Goal: Information Seeking & Learning: Compare options

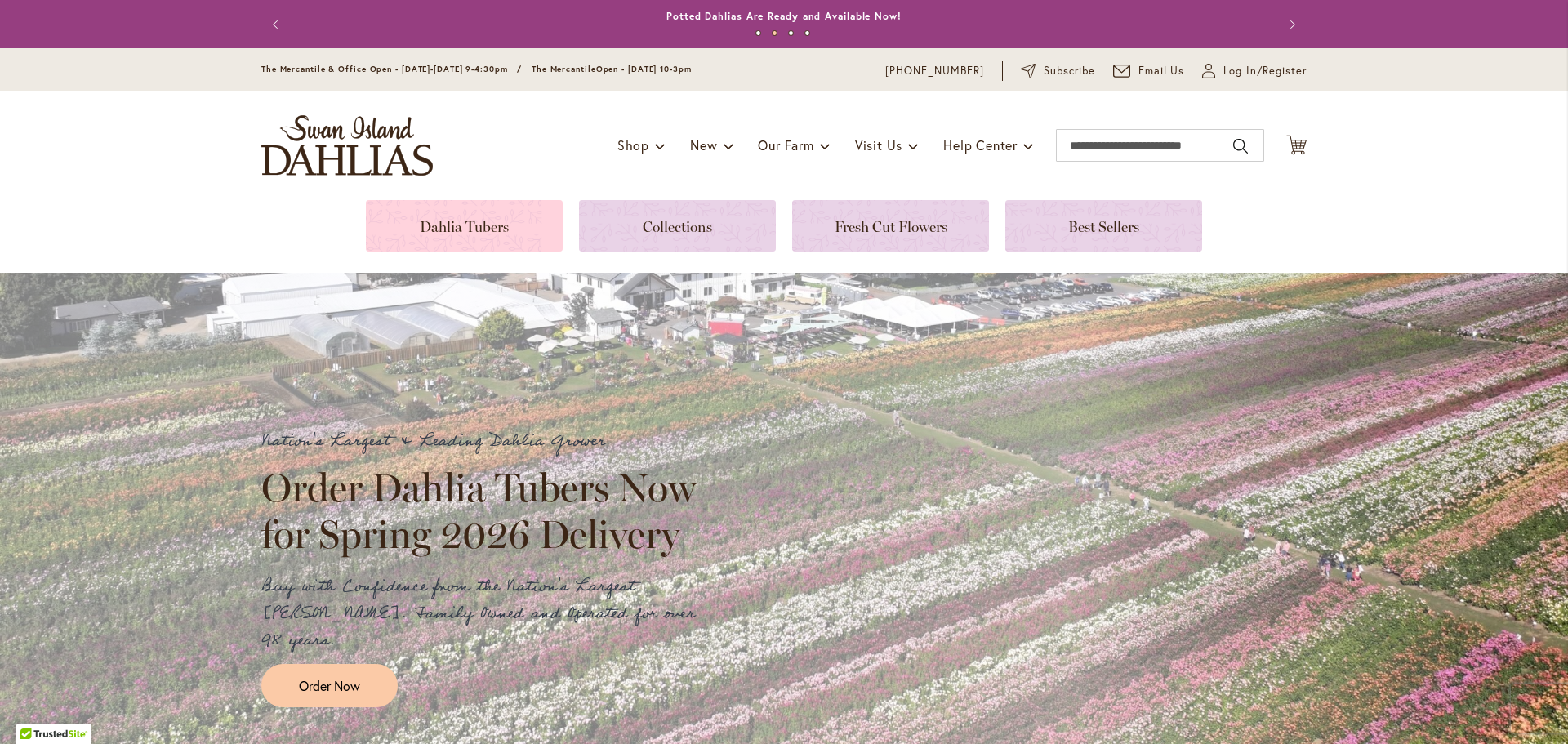
click at [460, 232] on link at bounding box center [464, 226] width 197 height 52
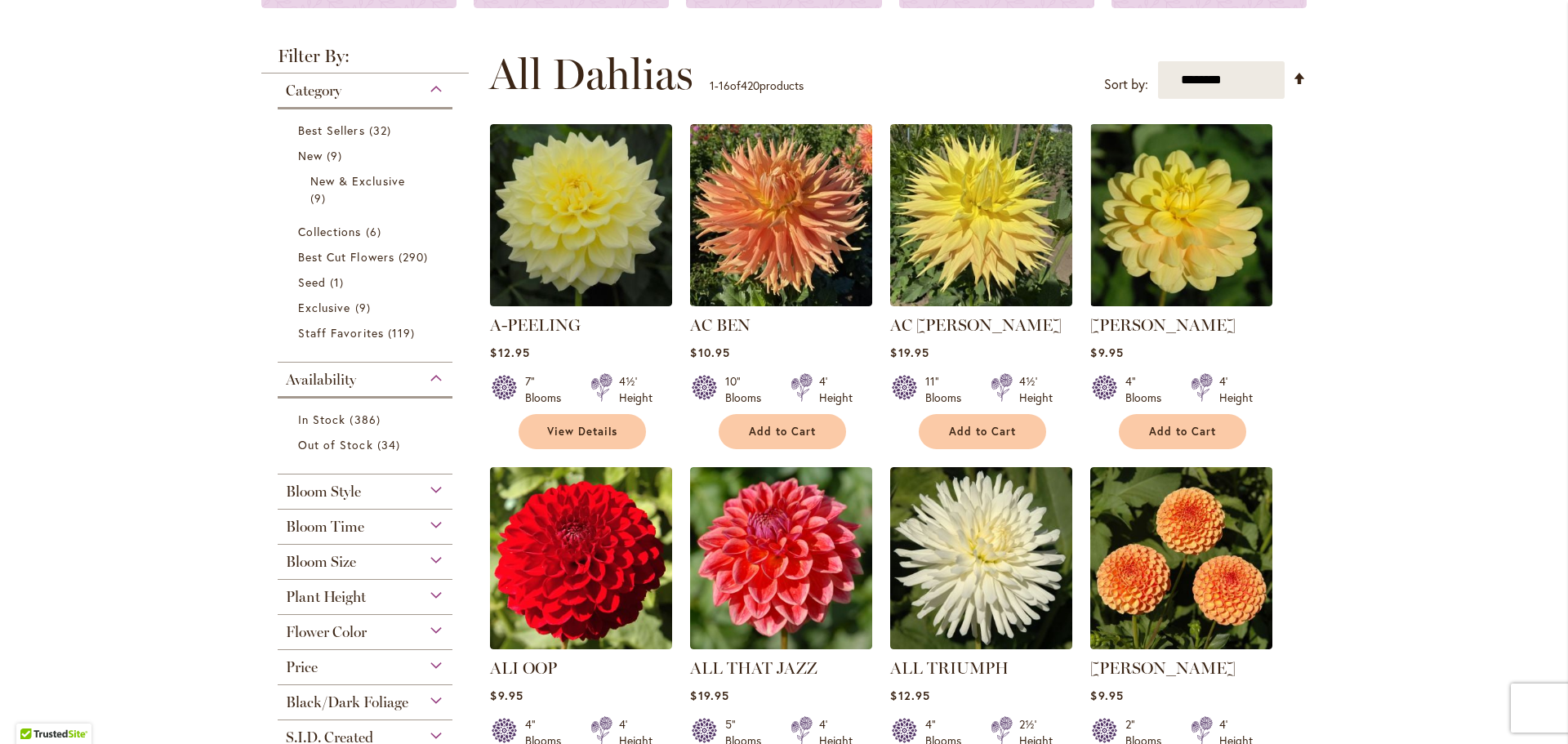
scroll to position [327, 0]
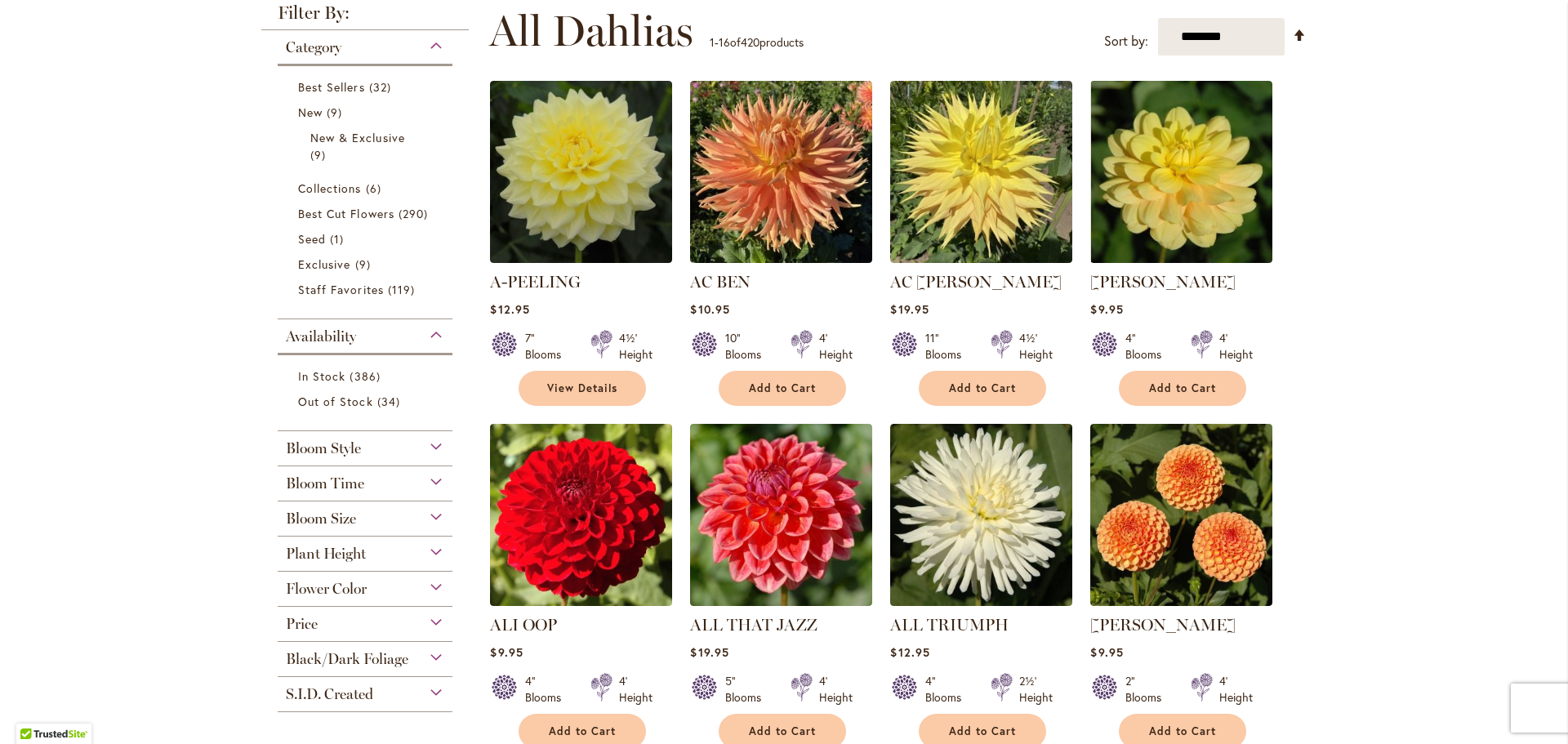
click at [437, 445] on div "Bloom Style" at bounding box center [365, 444] width 175 height 26
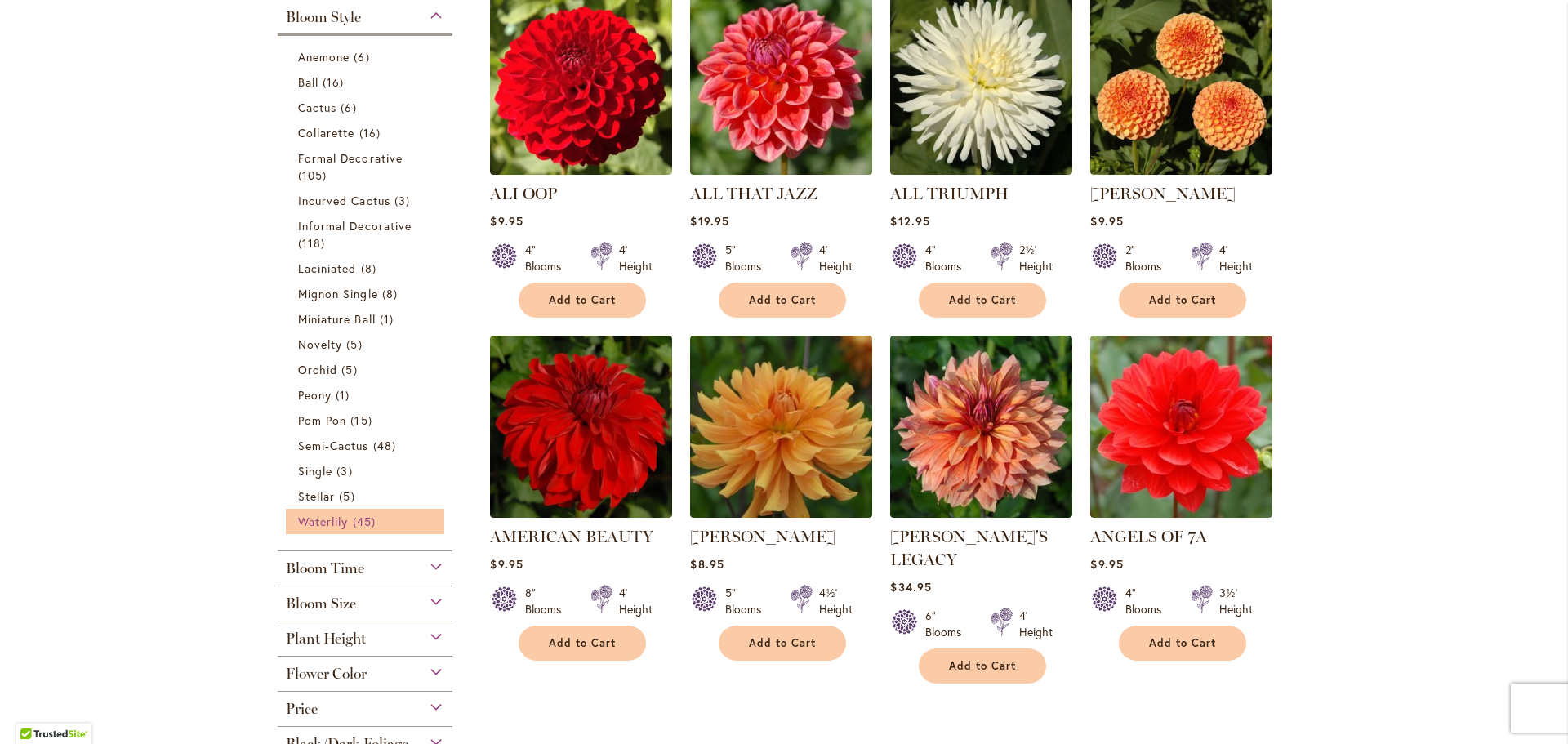
click at [417, 513] on link "Waterlily 45 items" at bounding box center [367, 522] width 138 height 17
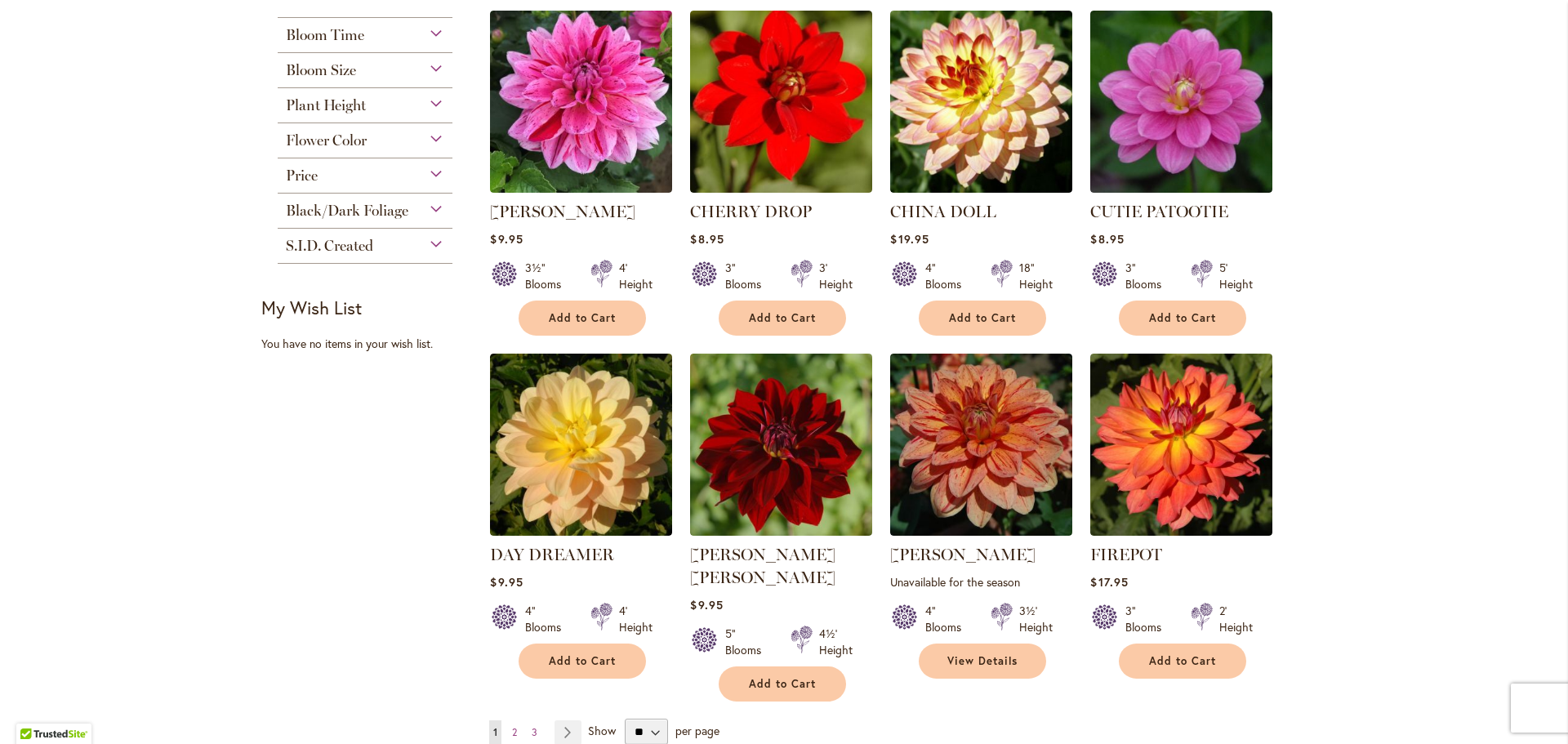
scroll to position [1061, 0]
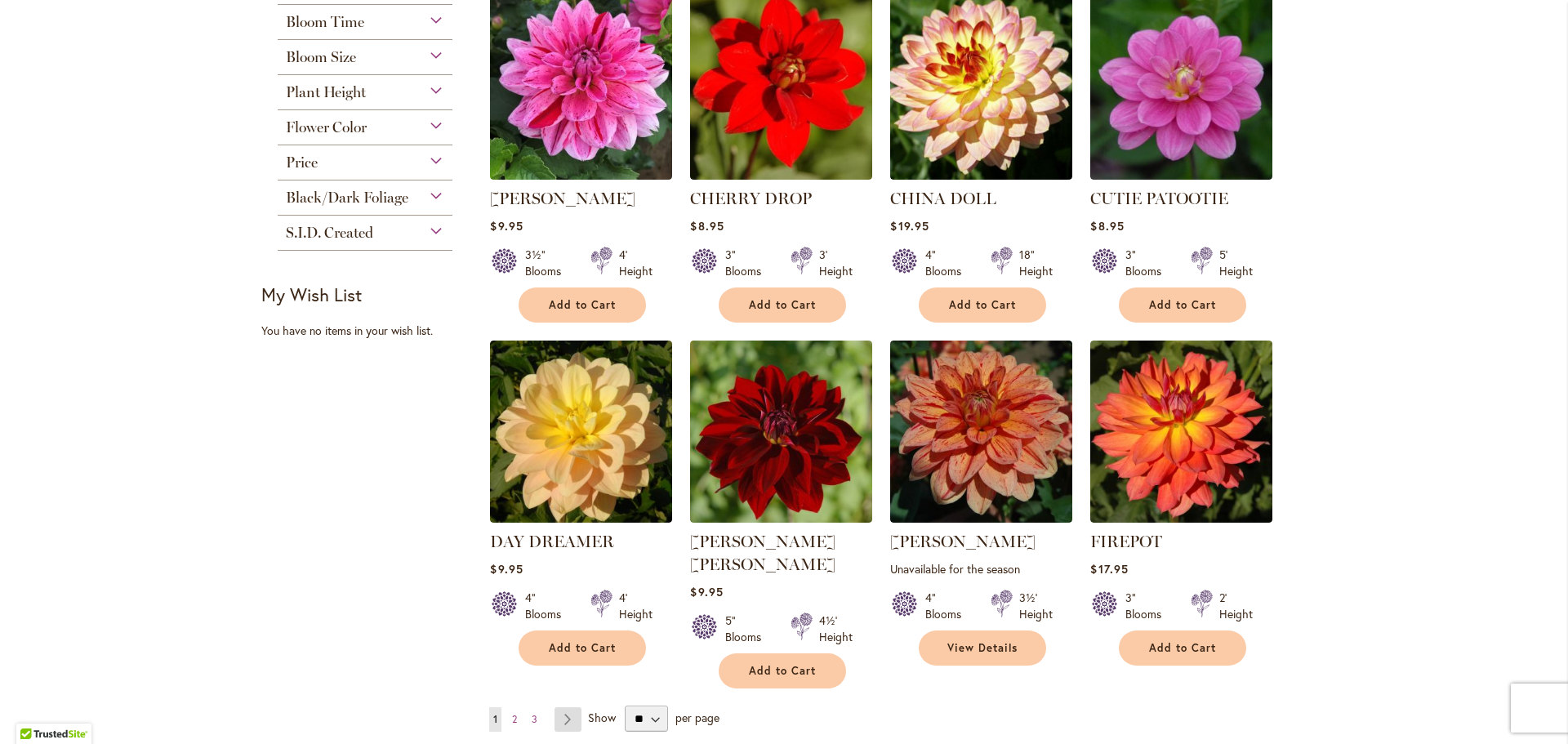
click at [559, 708] on link "Page Next" at bounding box center [568, 719] width 27 height 25
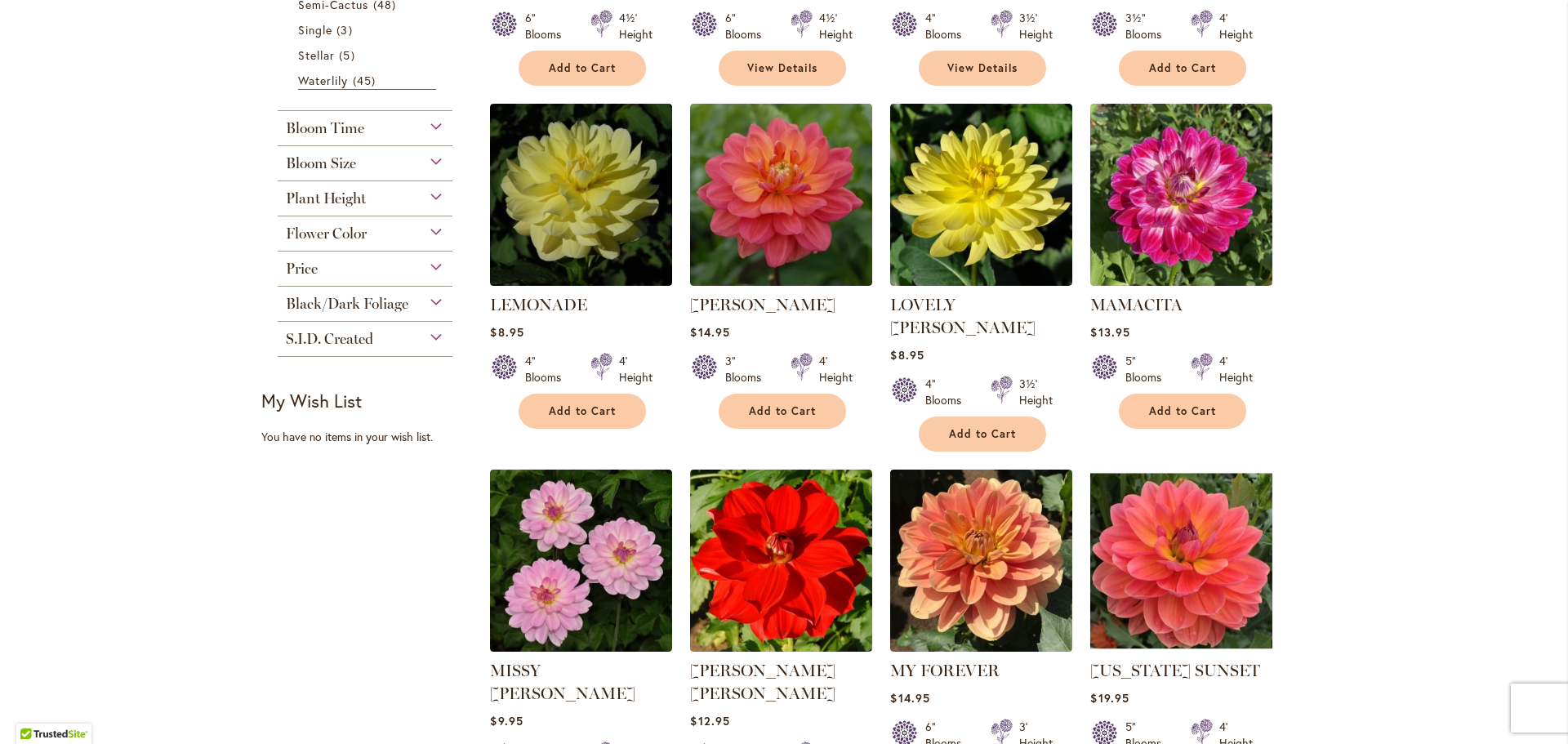
scroll to position [1144, 0]
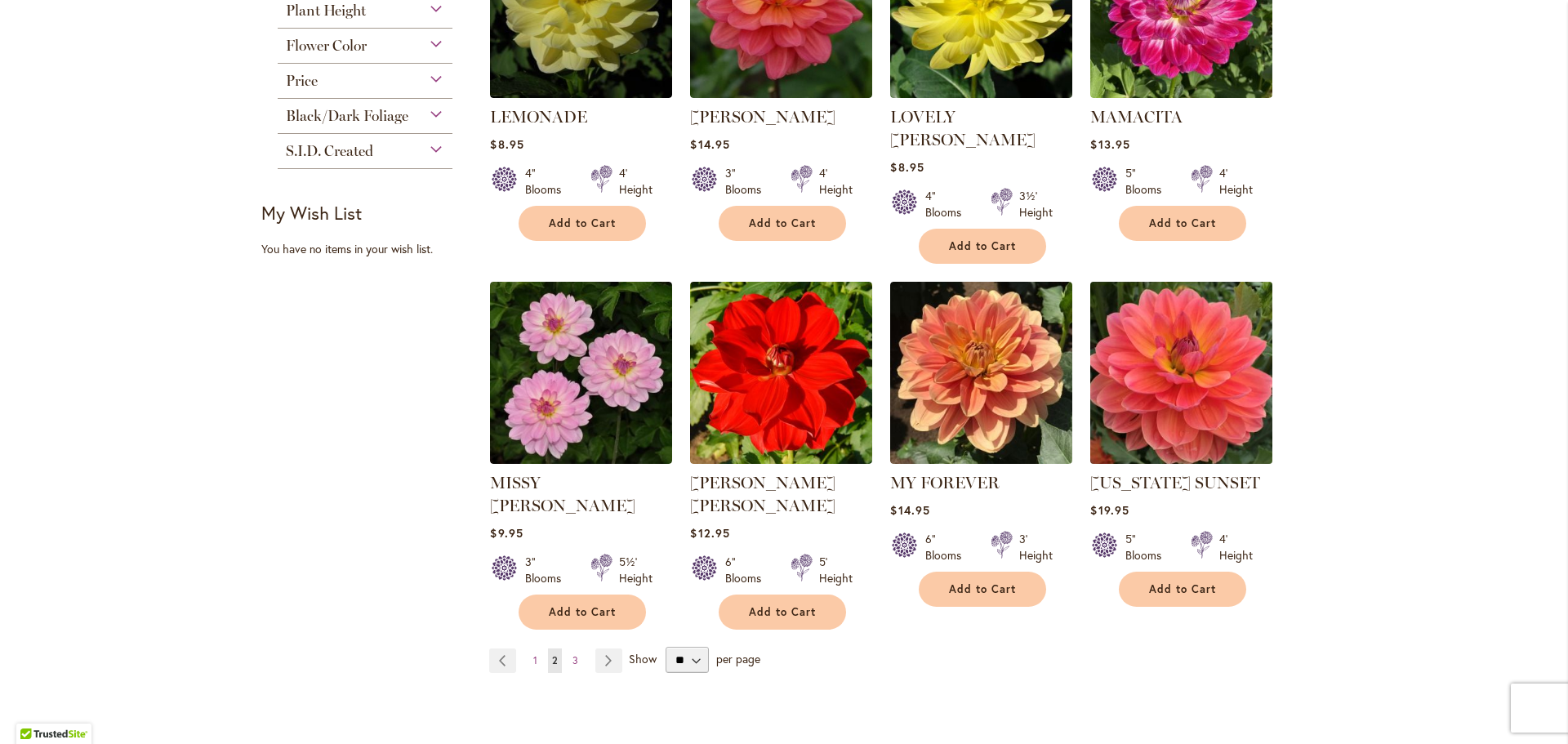
click at [1196, 372] on img at bounding box center [1181, 372] width 191 height 191
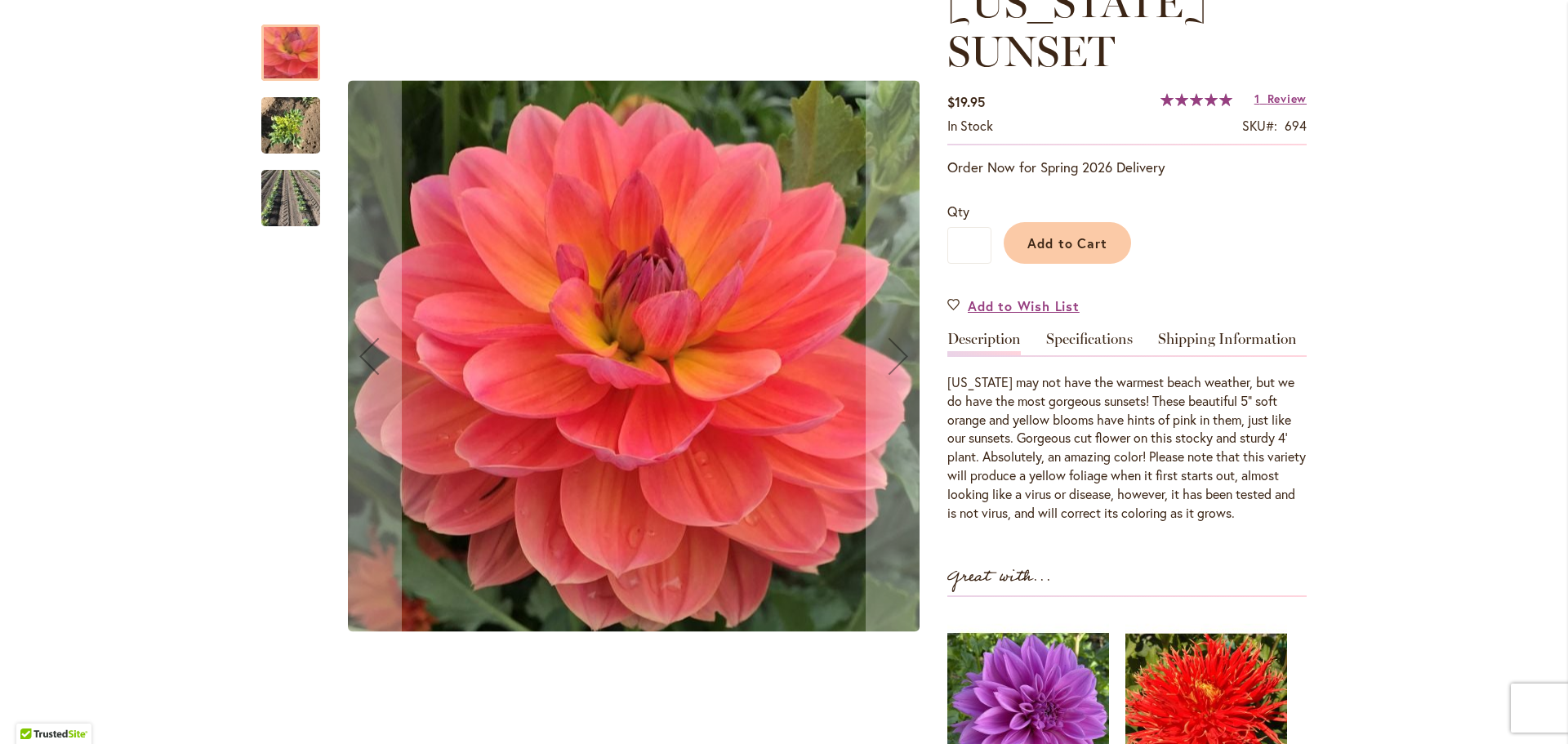
scroll to position [164, 0]
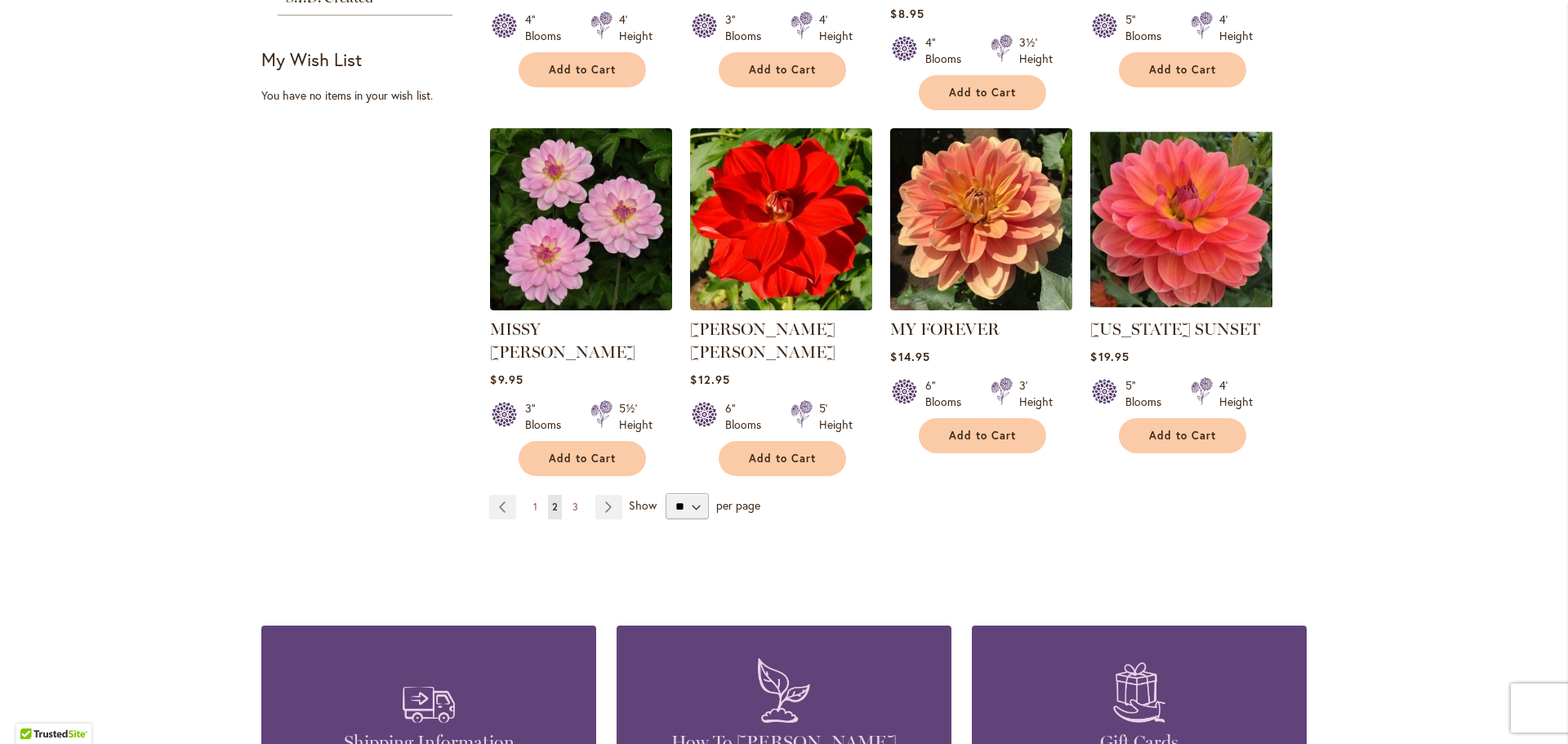
scroll to position [1339, 0]
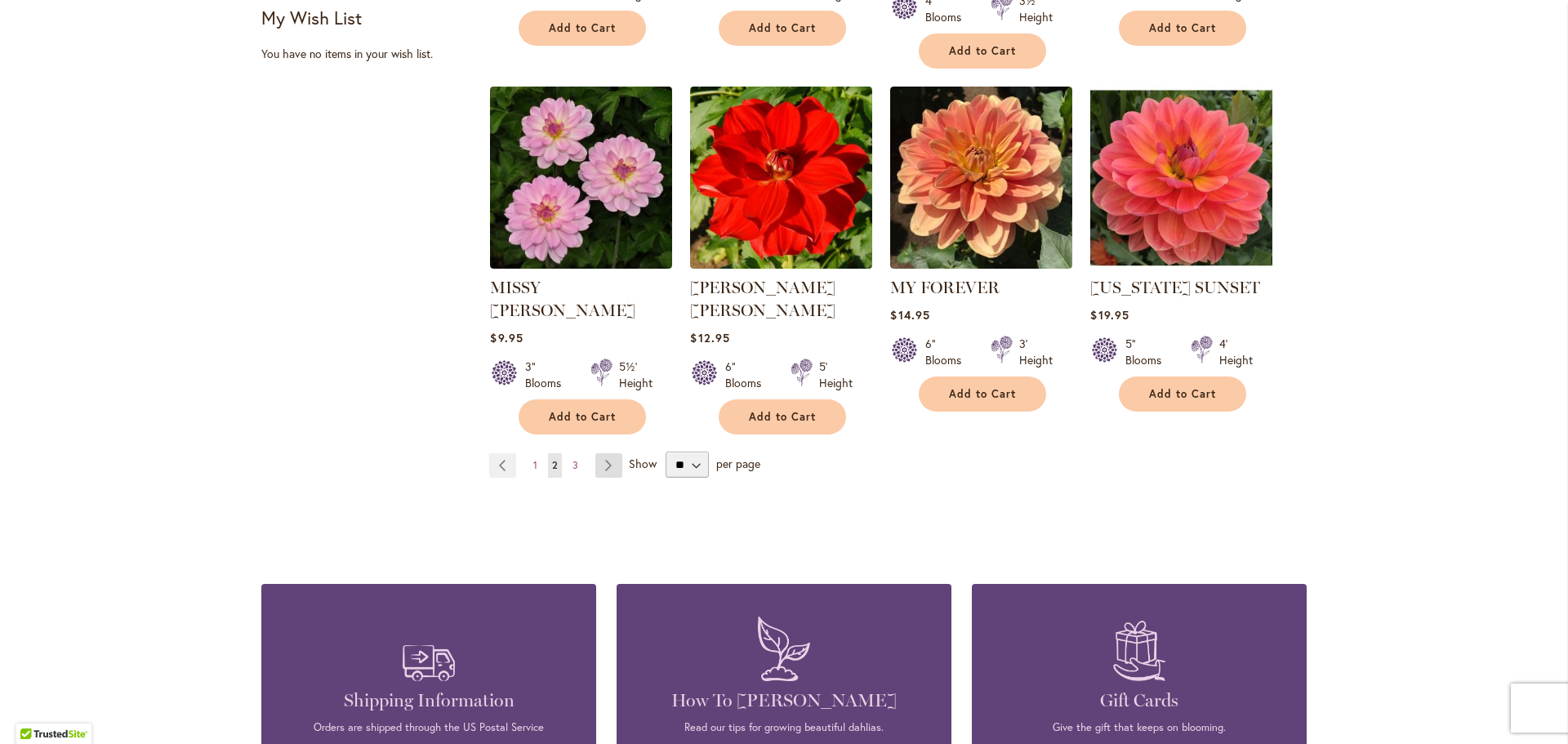
click at [596, 453] on link "Page Next" at bounding box center [609, 465] width 27 height 25
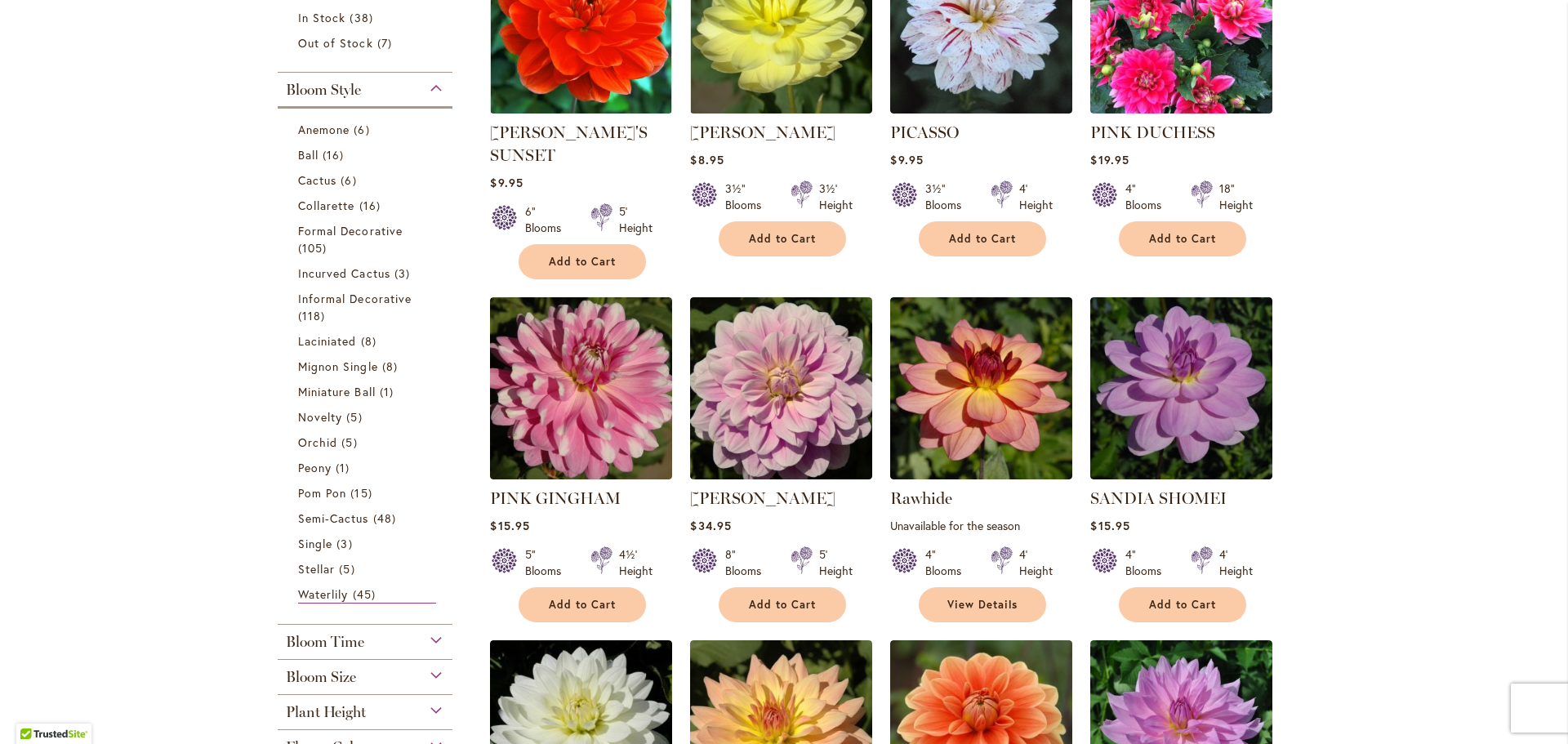
scroll to position [440, 0]
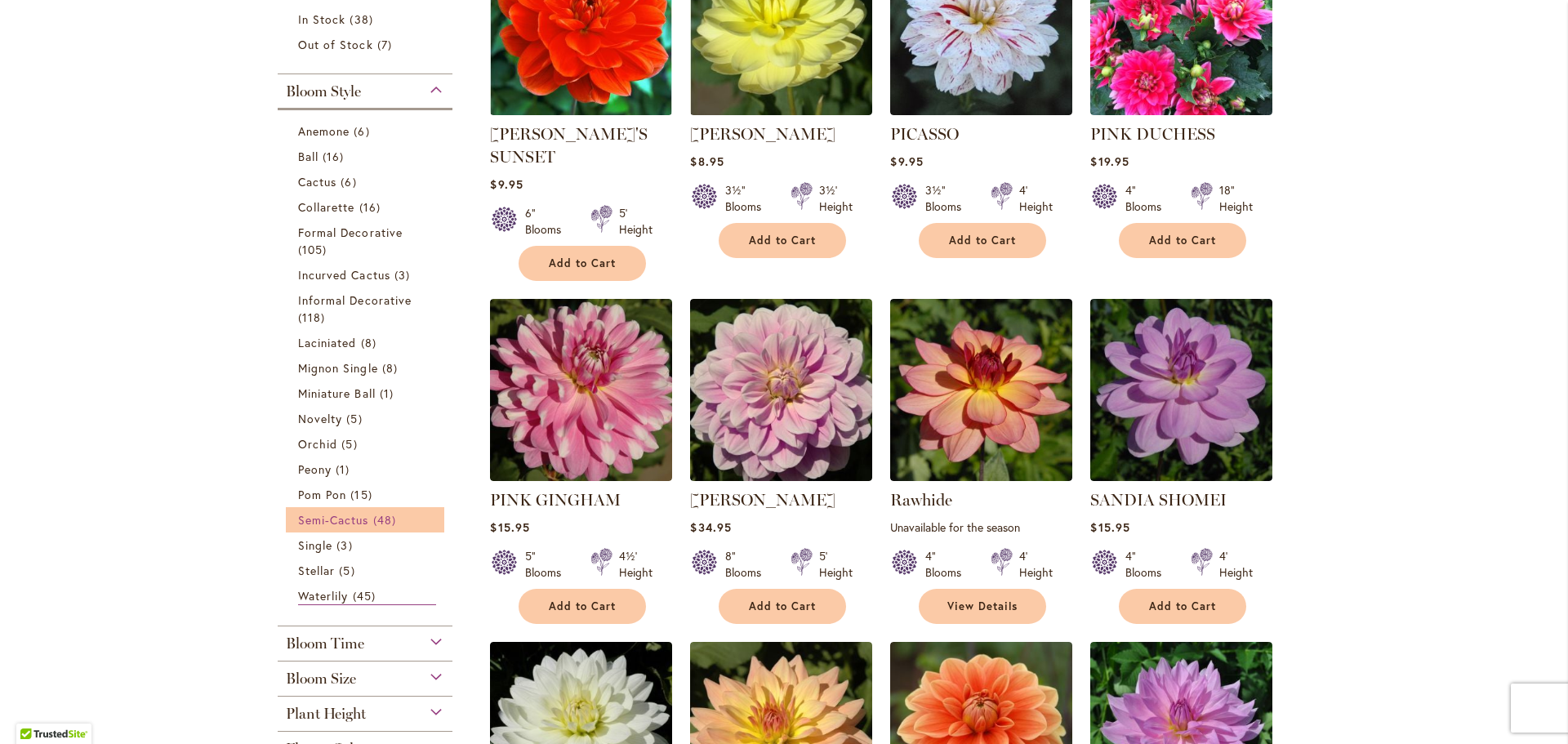
click at [313, 525] on span "Semi-Cactus" at bounding box center [333, 520] width 71 height 15
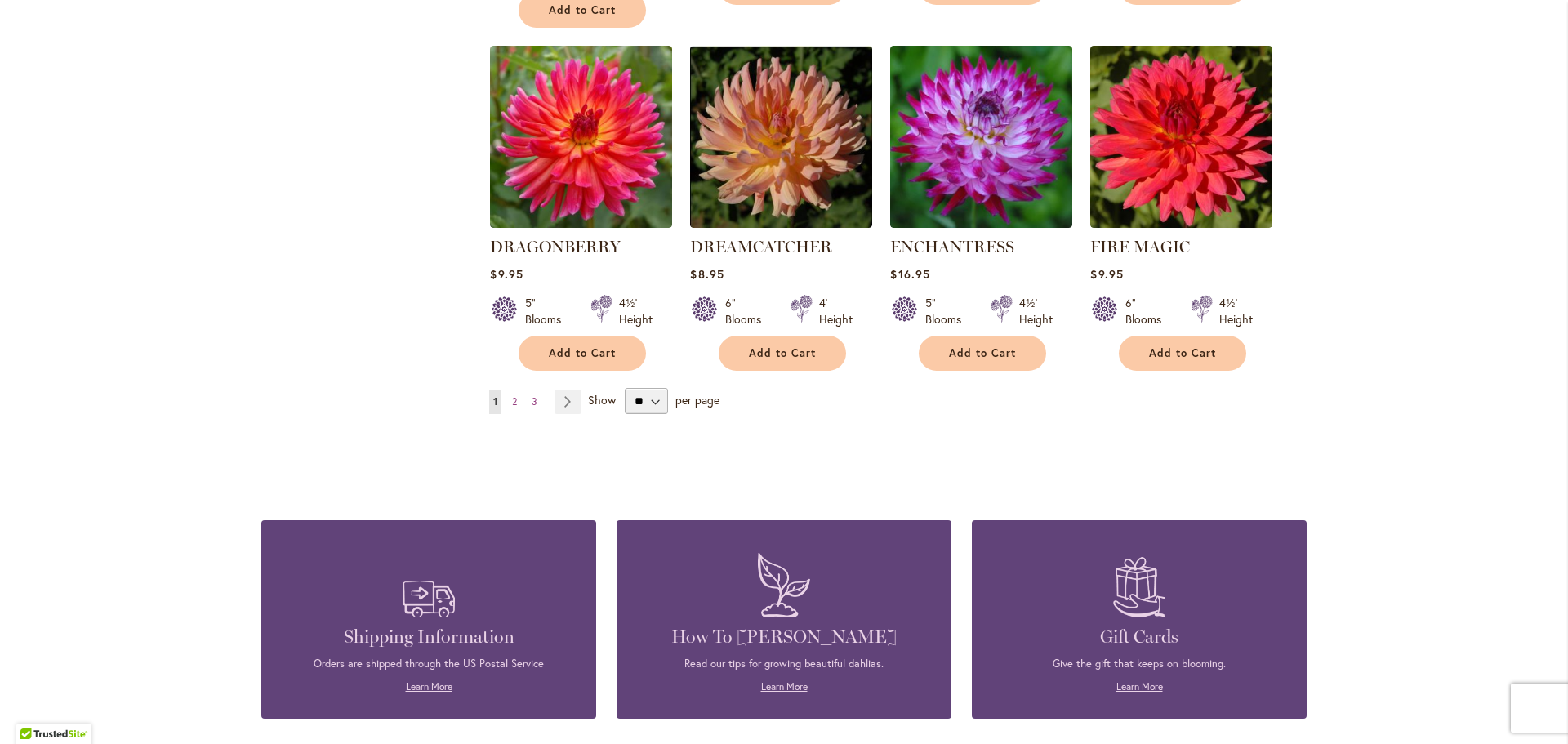
scroll to position [1380, 0]
click at [555, 389] on link "Page Next" at bounding box center [568, 400] width 27 height 25
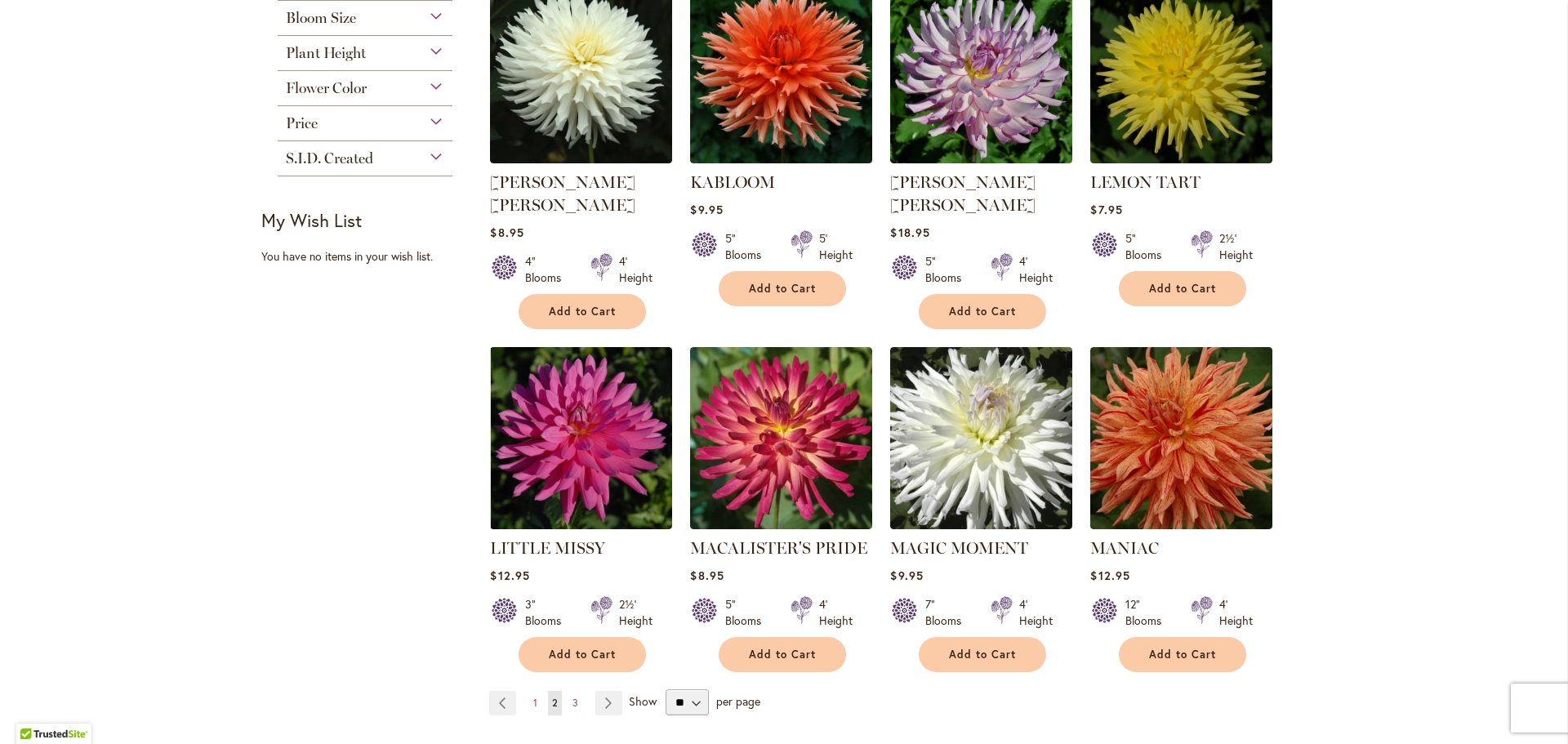
scroll to position [1144, 0]
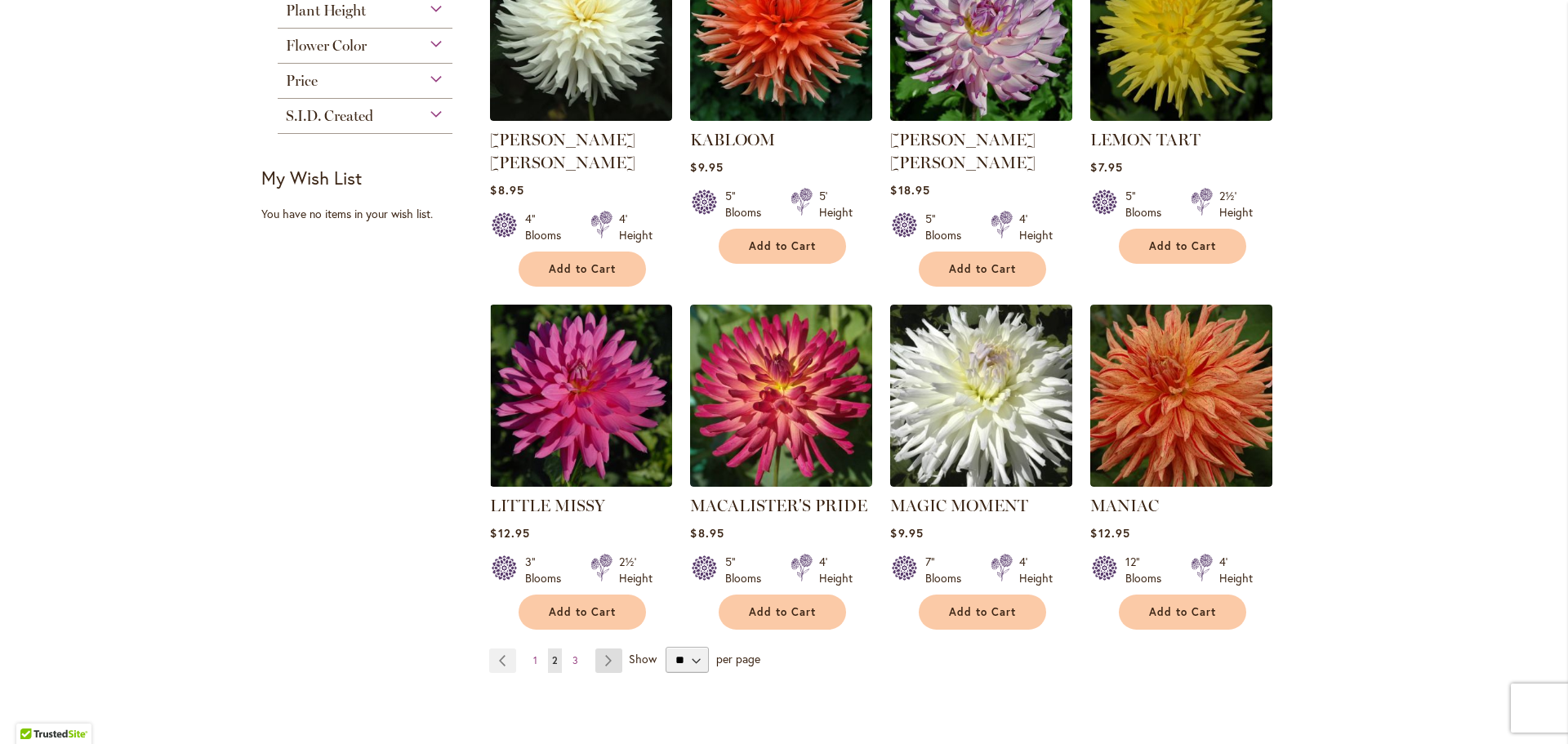
click at [600, 648] on link "Page Next" at bounding box center [609, 660] width 27 height 25
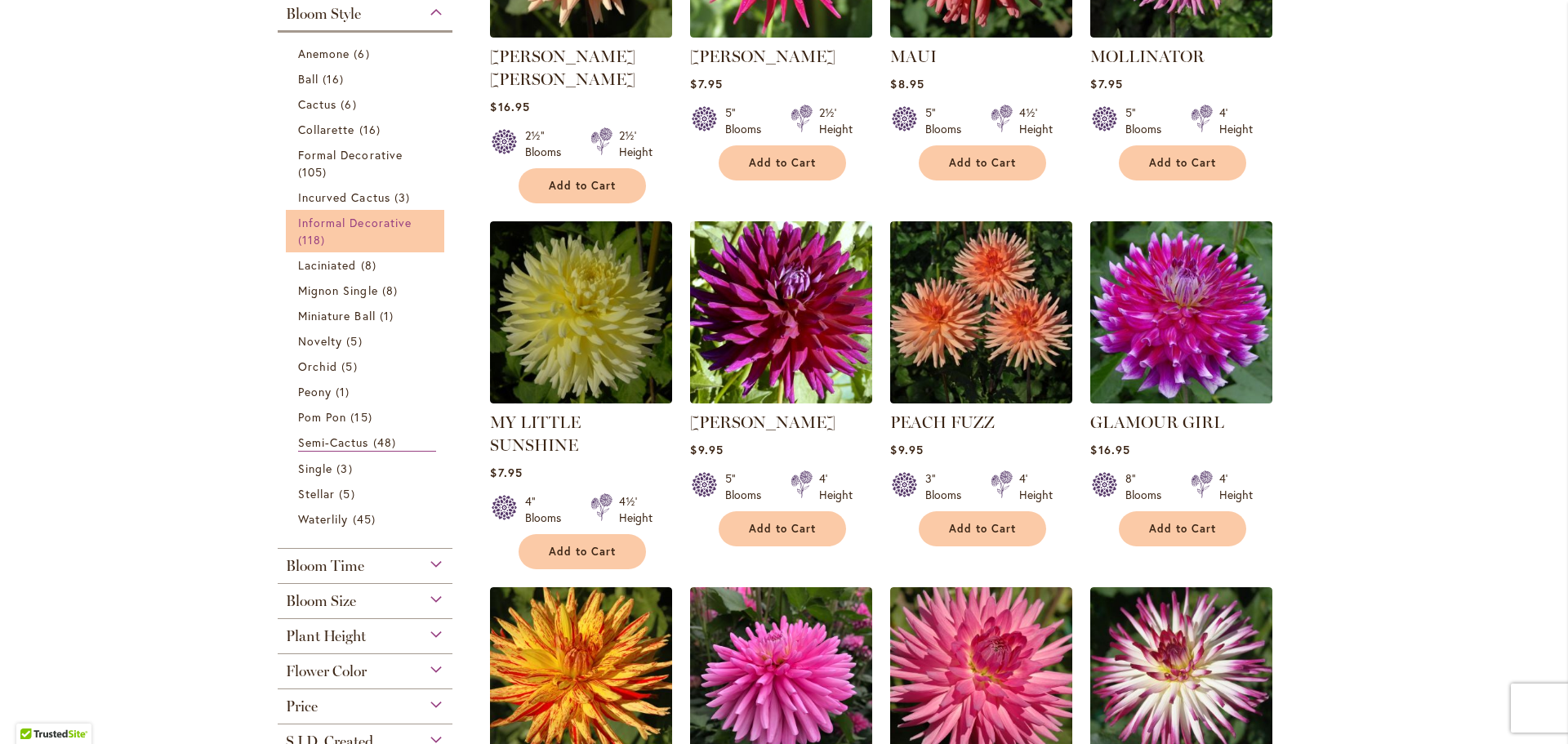
scroll to position [490, 0]
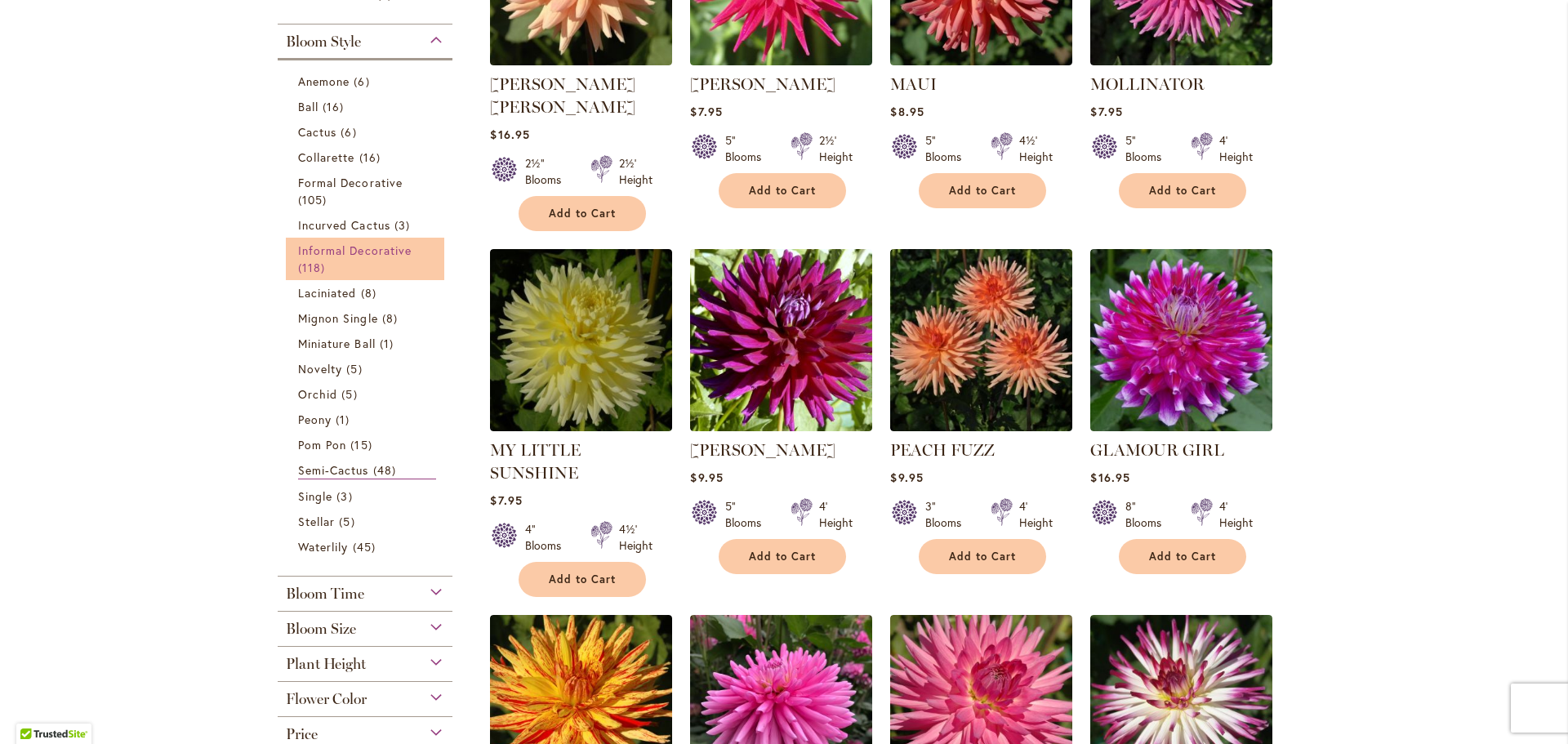
click at [322, 254] on span "Informal Decorative" at bounding box center [355, 250] width 114 height 15
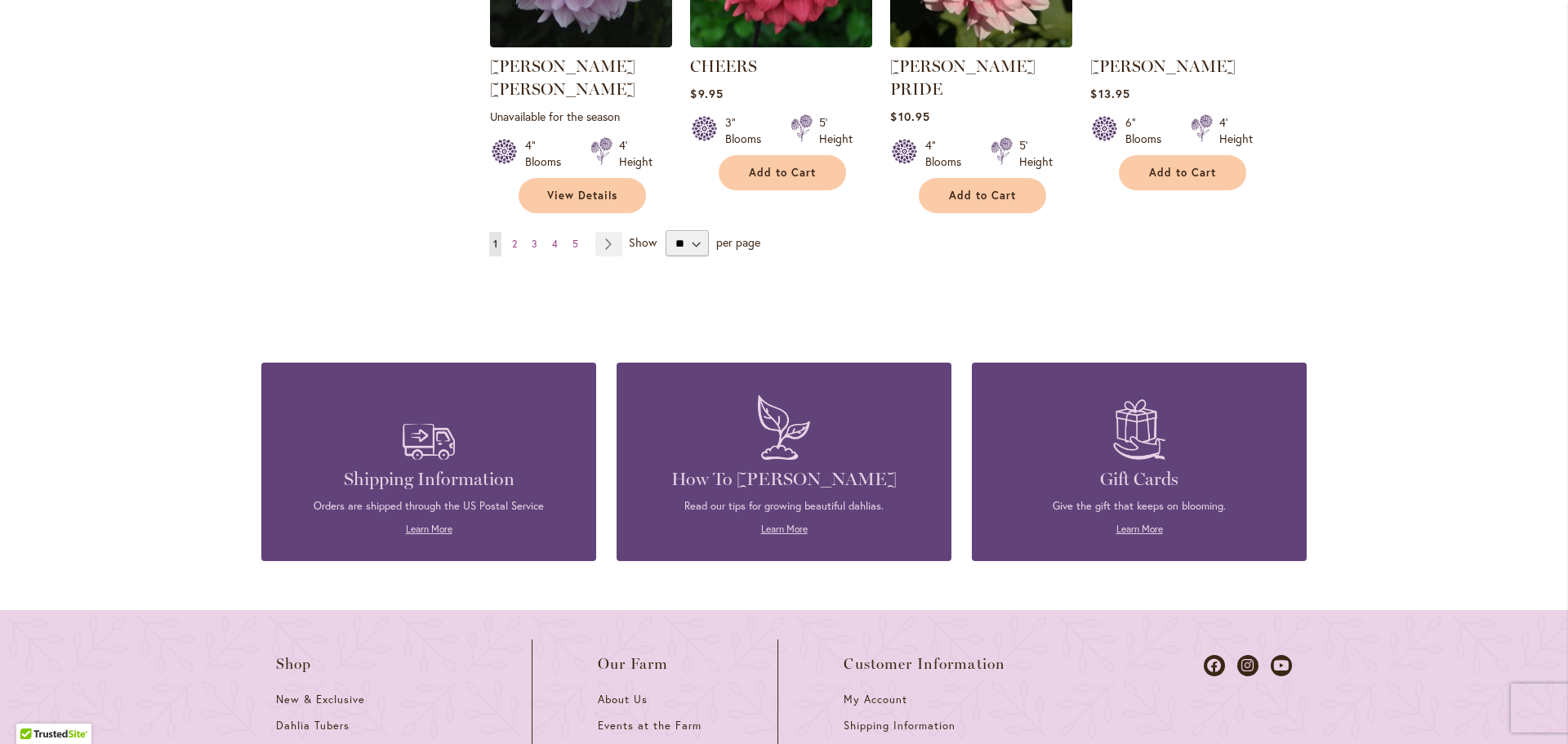
scroll to position [1583, 0]
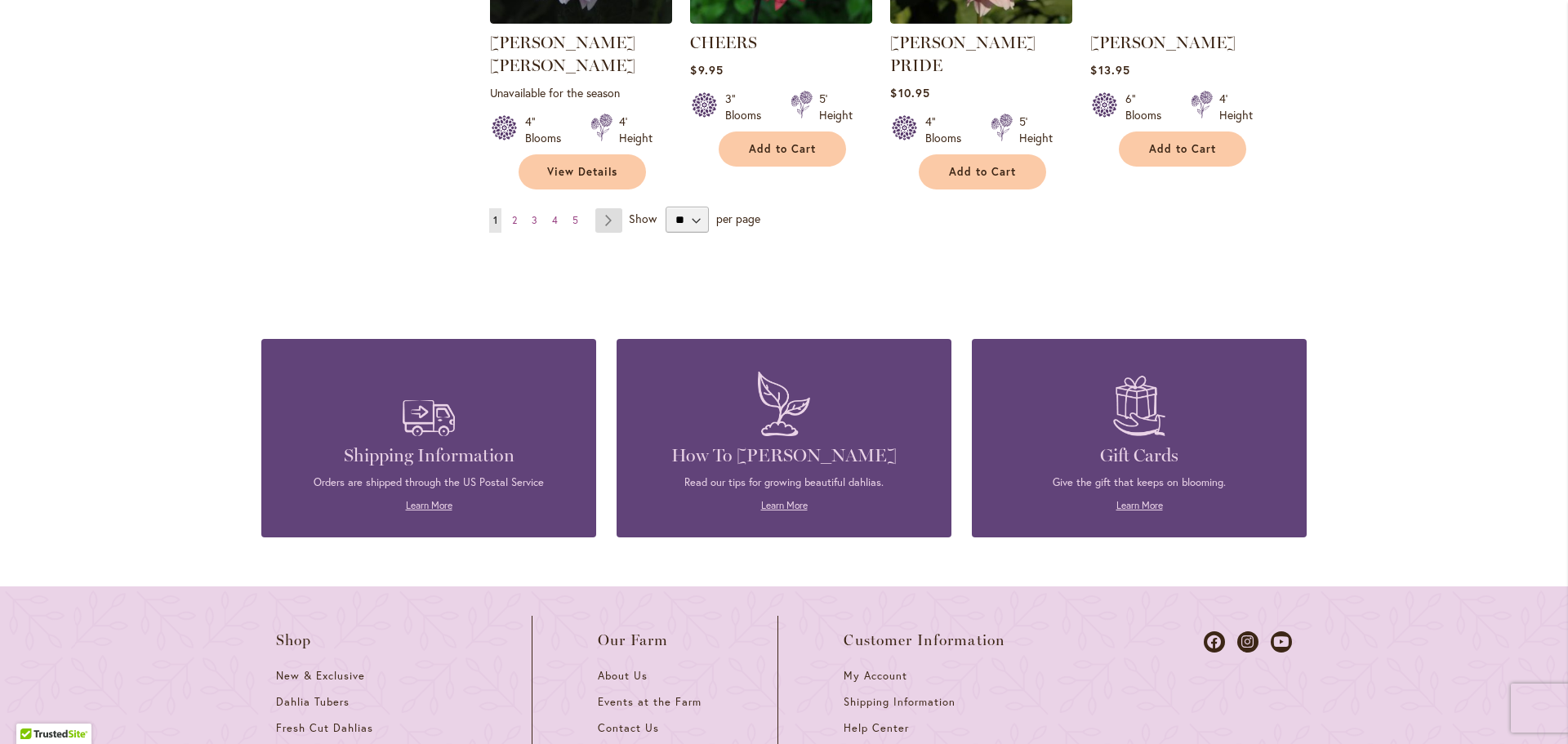
click at [604, 208] on link "Page Next" at bounding box center [609, 220] width 27 height 25
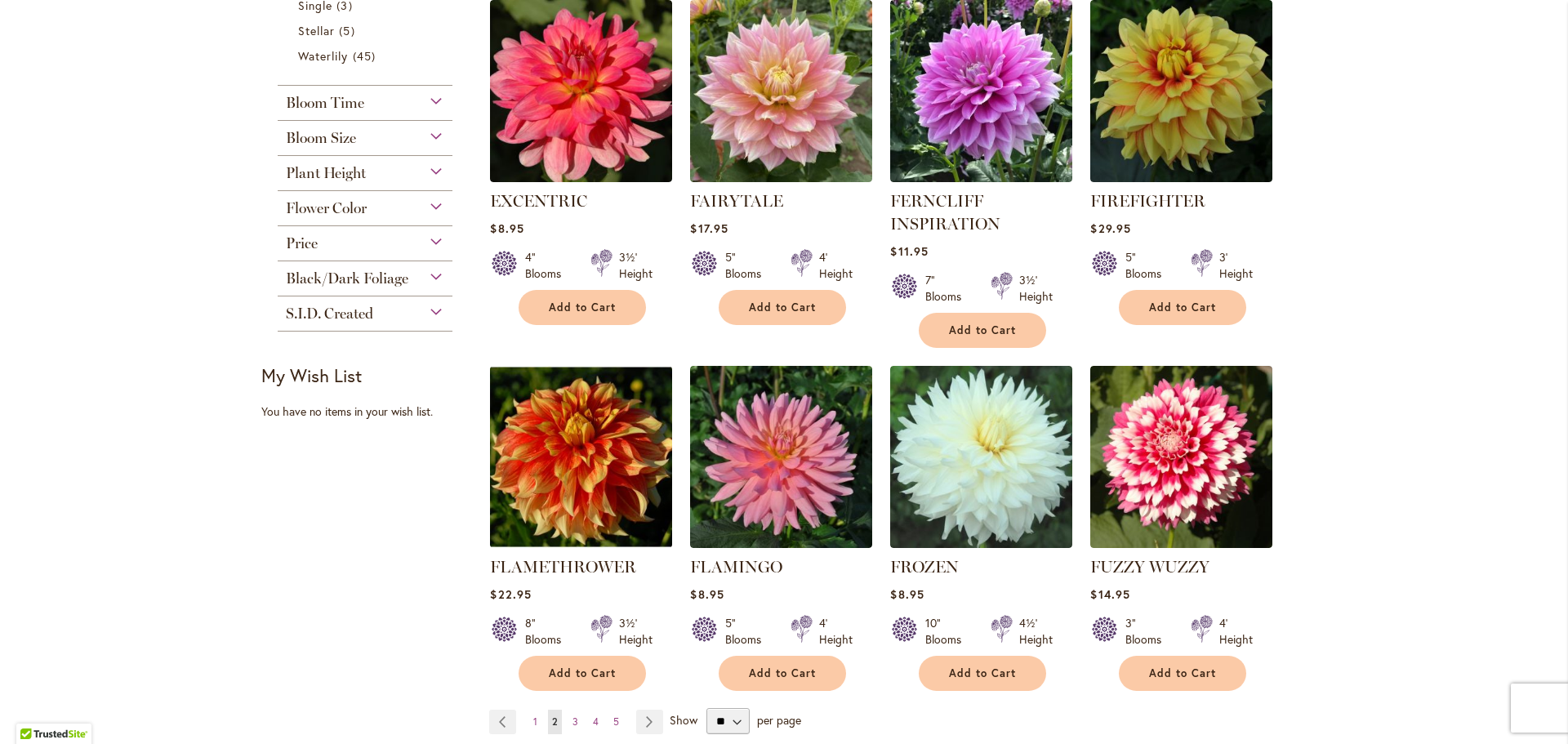
scroll to position [1225, 0]
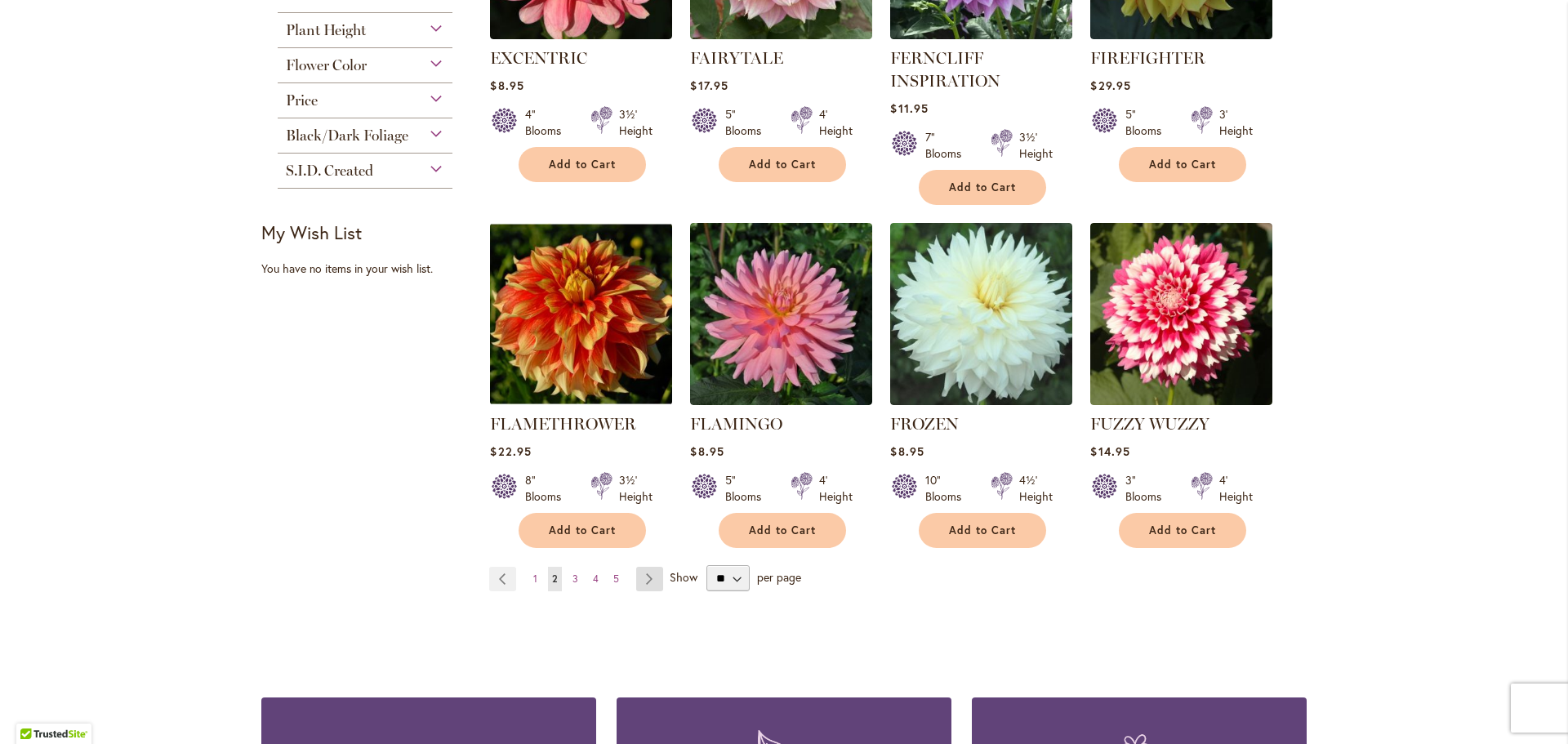
click at [650, 584] on link "Page Next" at bounding box center [650, 579] width 27 height 25
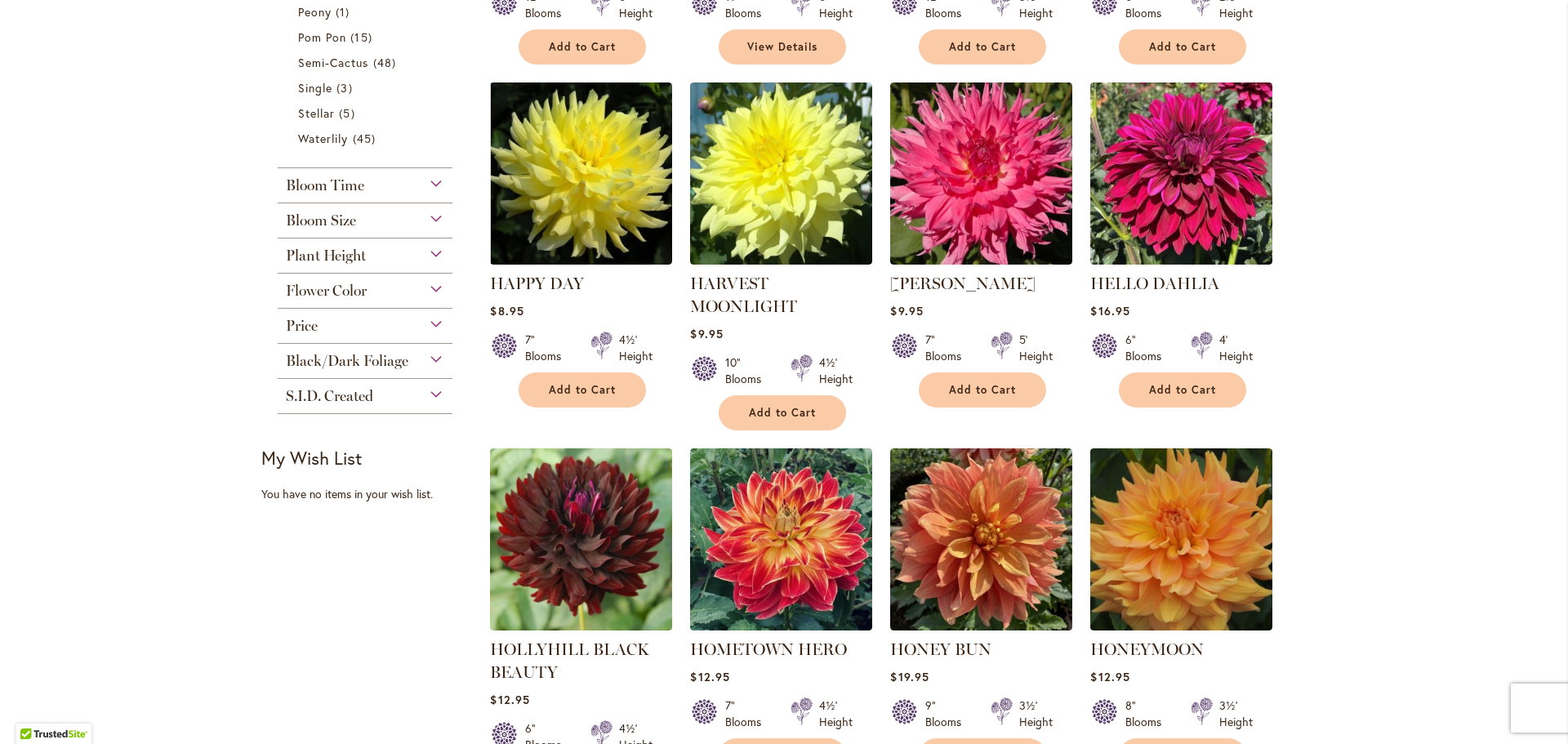
scroll to position [1144, 0]
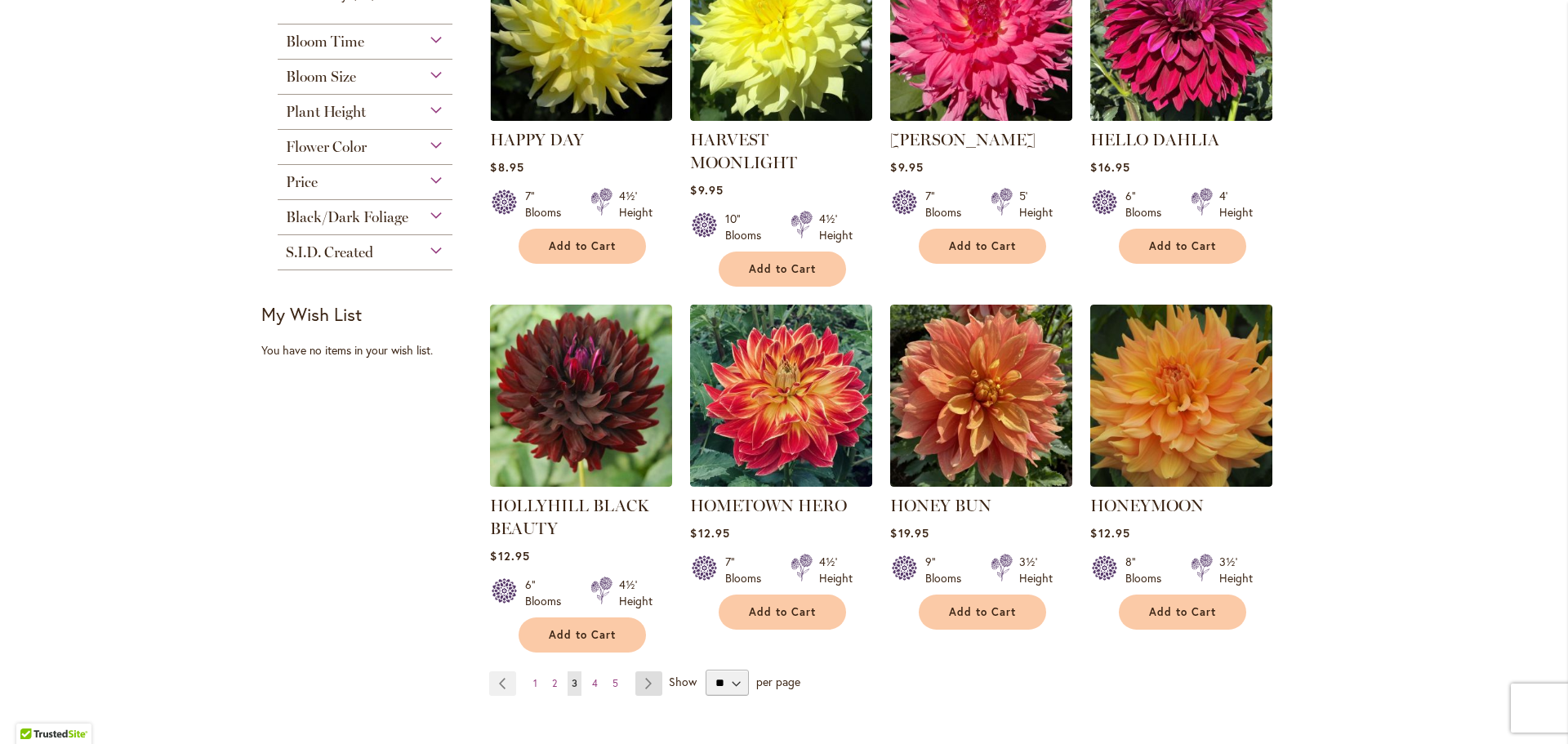
click at [642, 671] on link "Page Next" at bounding box center [649, 683] width 27 height 25
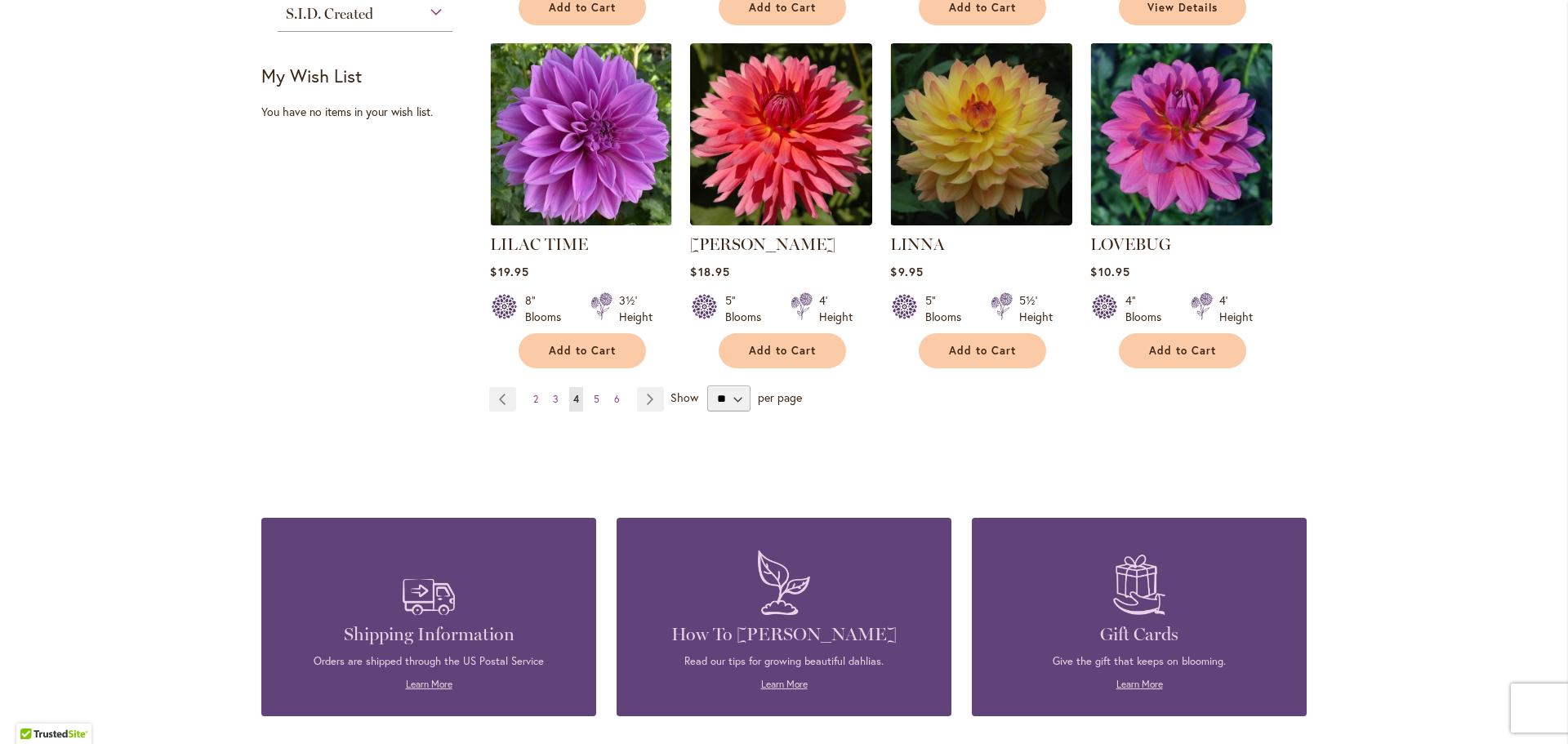
scroll to position [1306, 0]
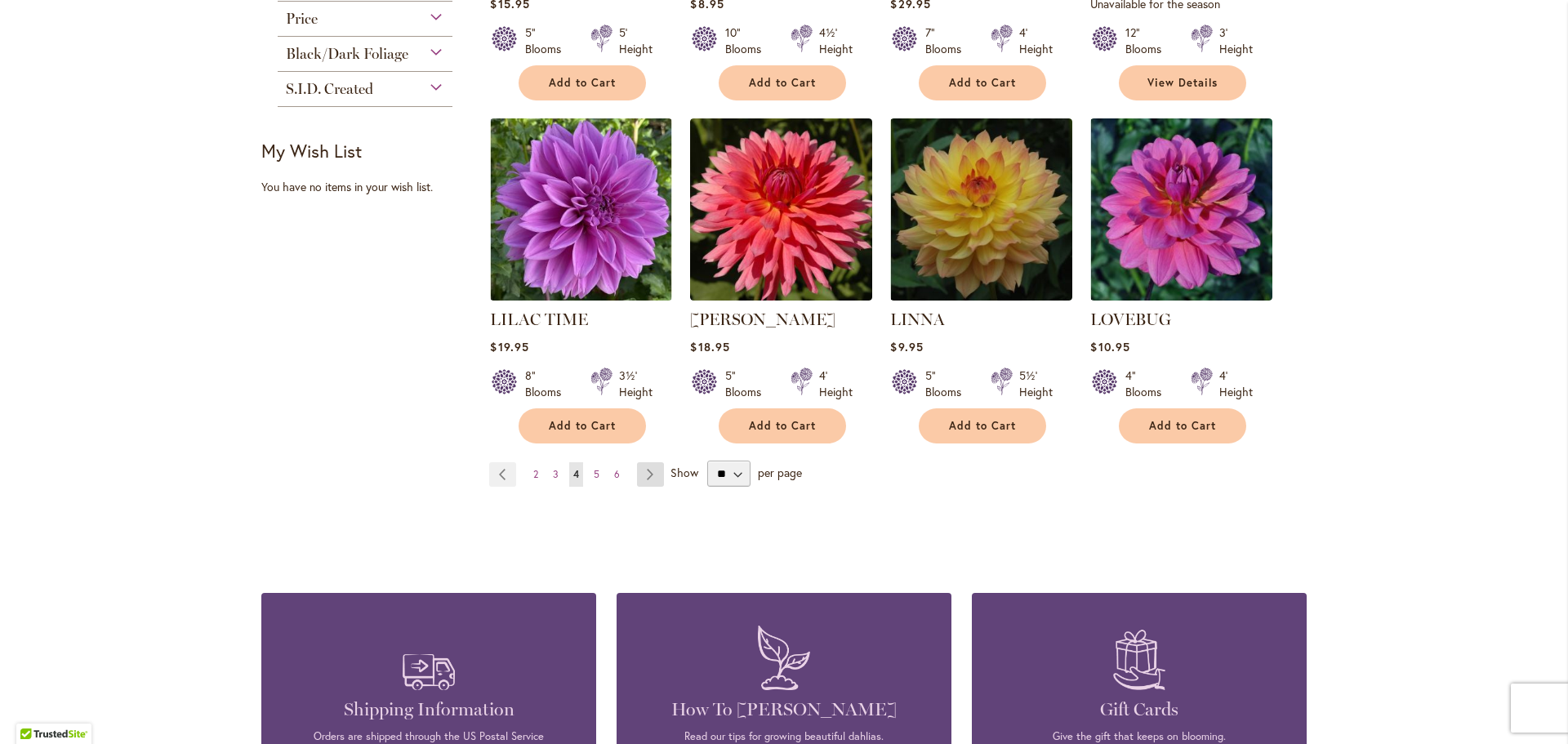
click at [647, 483] on link "Page Next" at bounding box center [651, 474] width 27 height 25
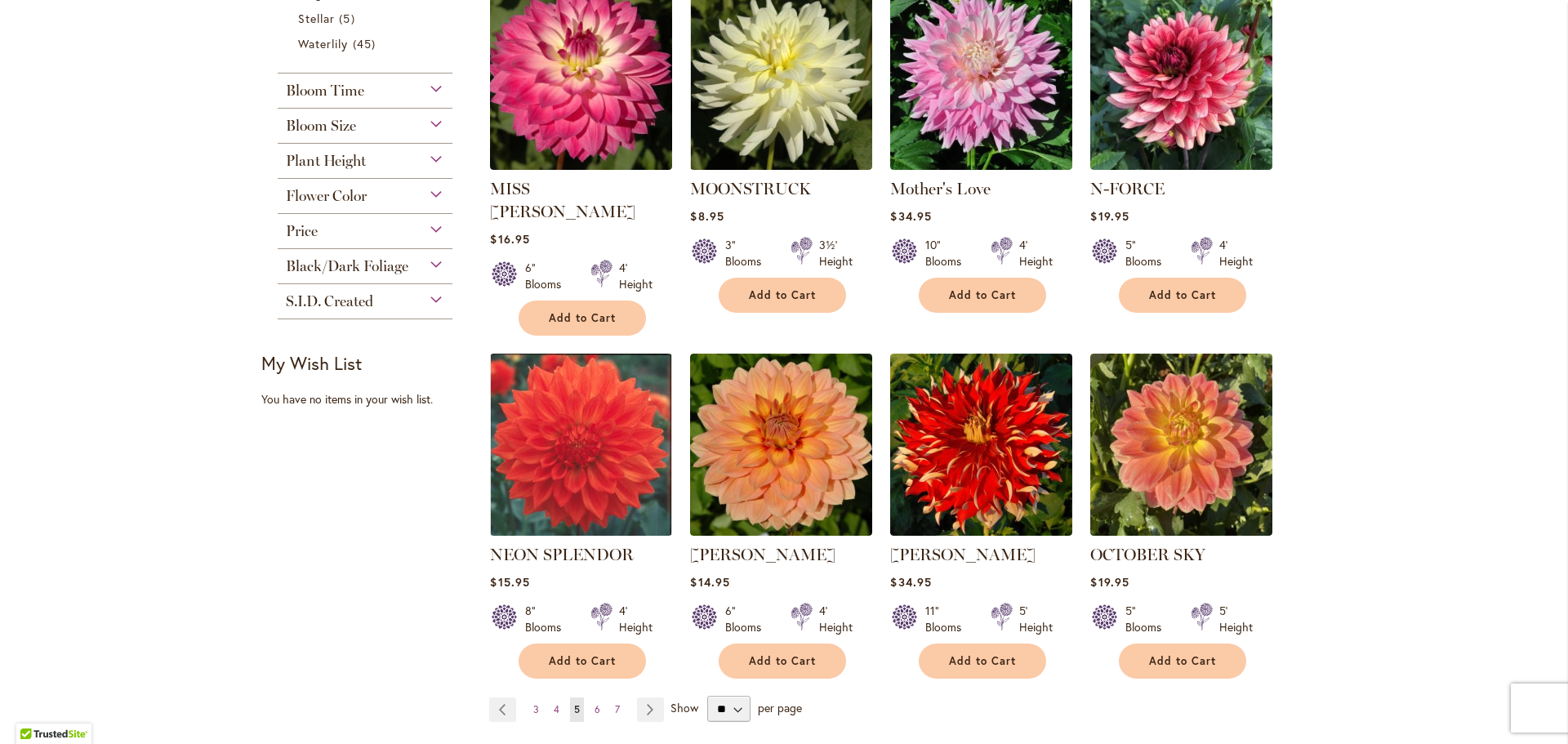
scroll to position [1144, 0]
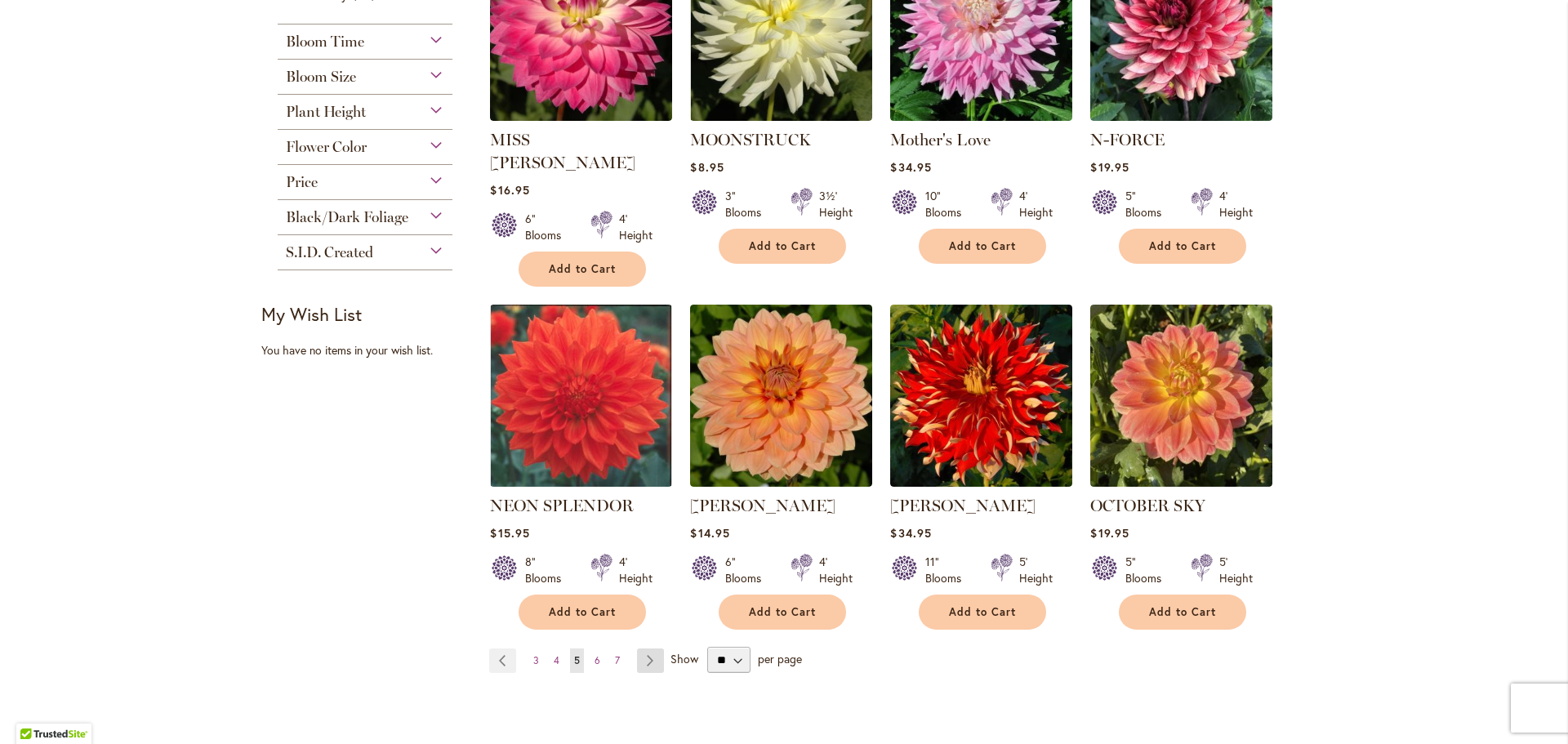
click at [642, 648] on link "Page Next" at bounding box center [651, 660] width 27 height 25
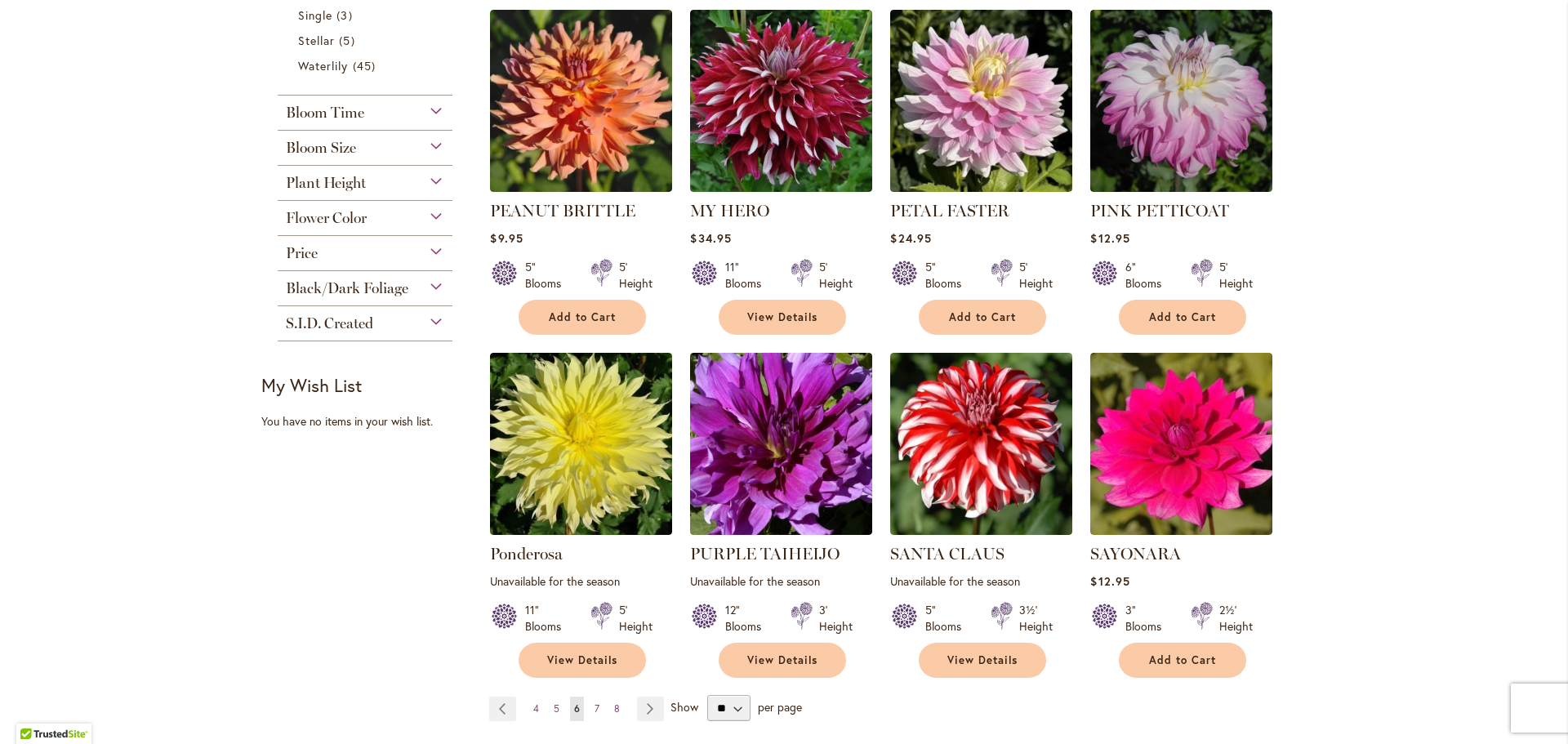
scroll to position [1094, 0]
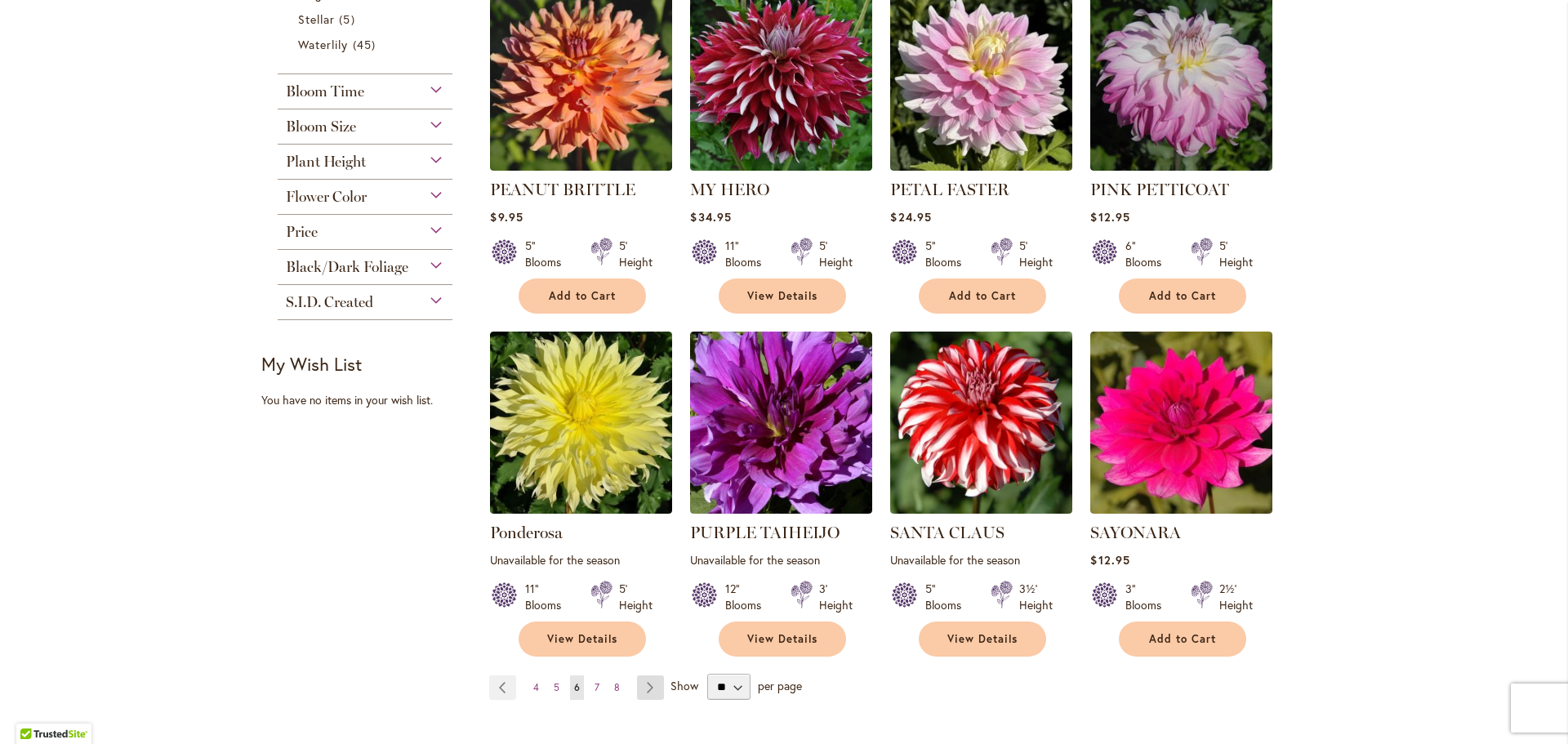
click at [644, 675] on link "Page Next" at bounding box center [651, 687] width 27 height 25
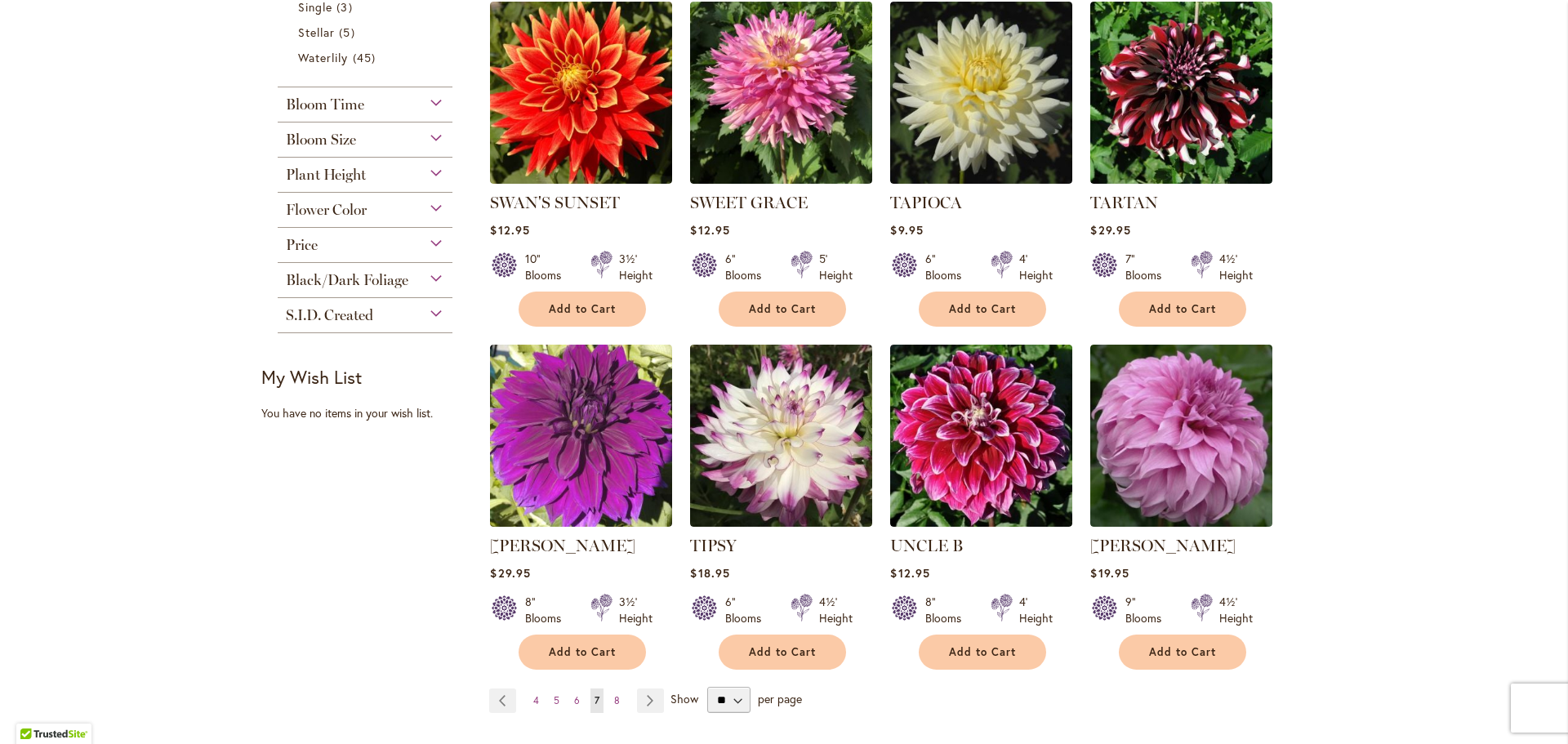
scroll to position [1144, 0]
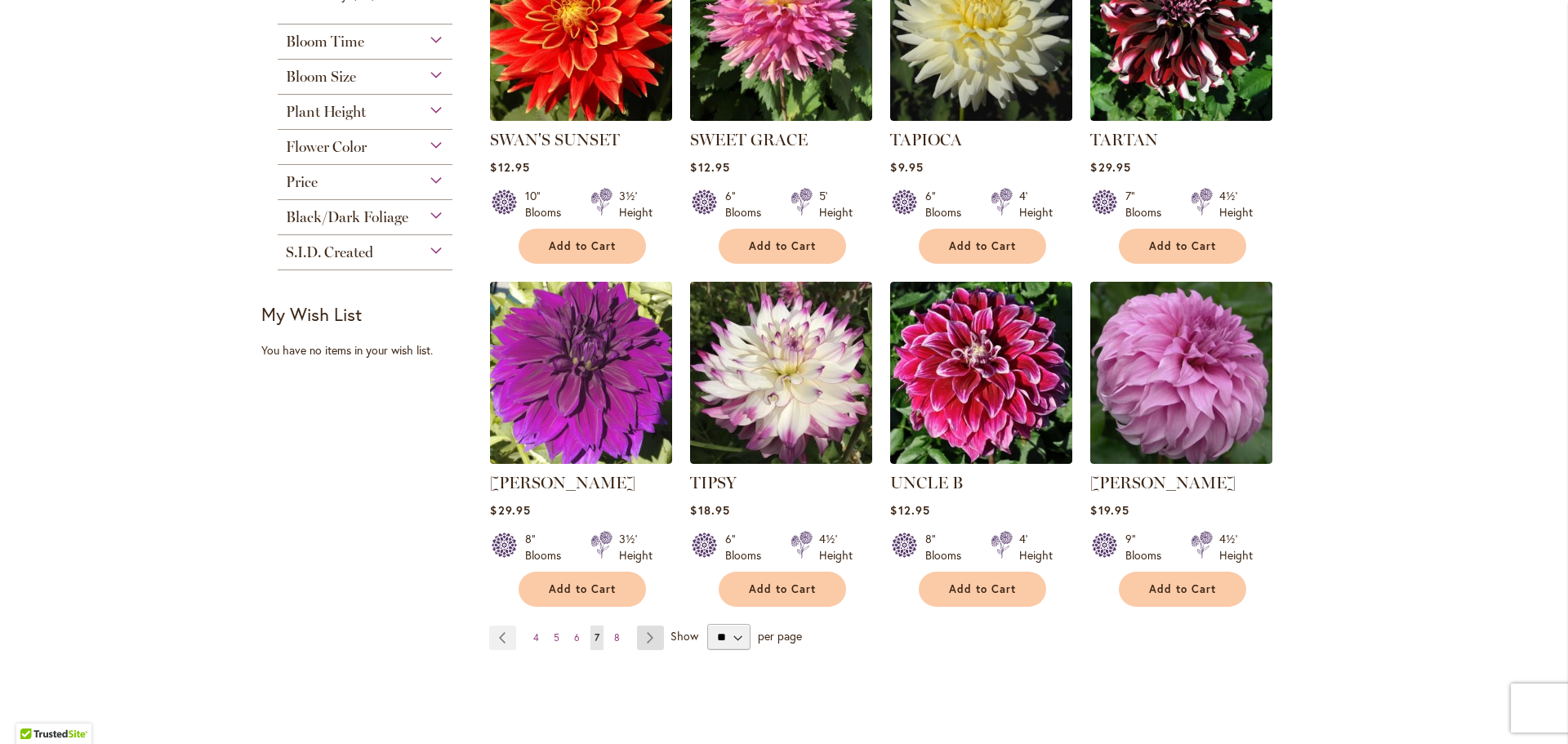
click at [641, 625] on link "Page Next" at bounding box center [651, 637] width 27 height 25
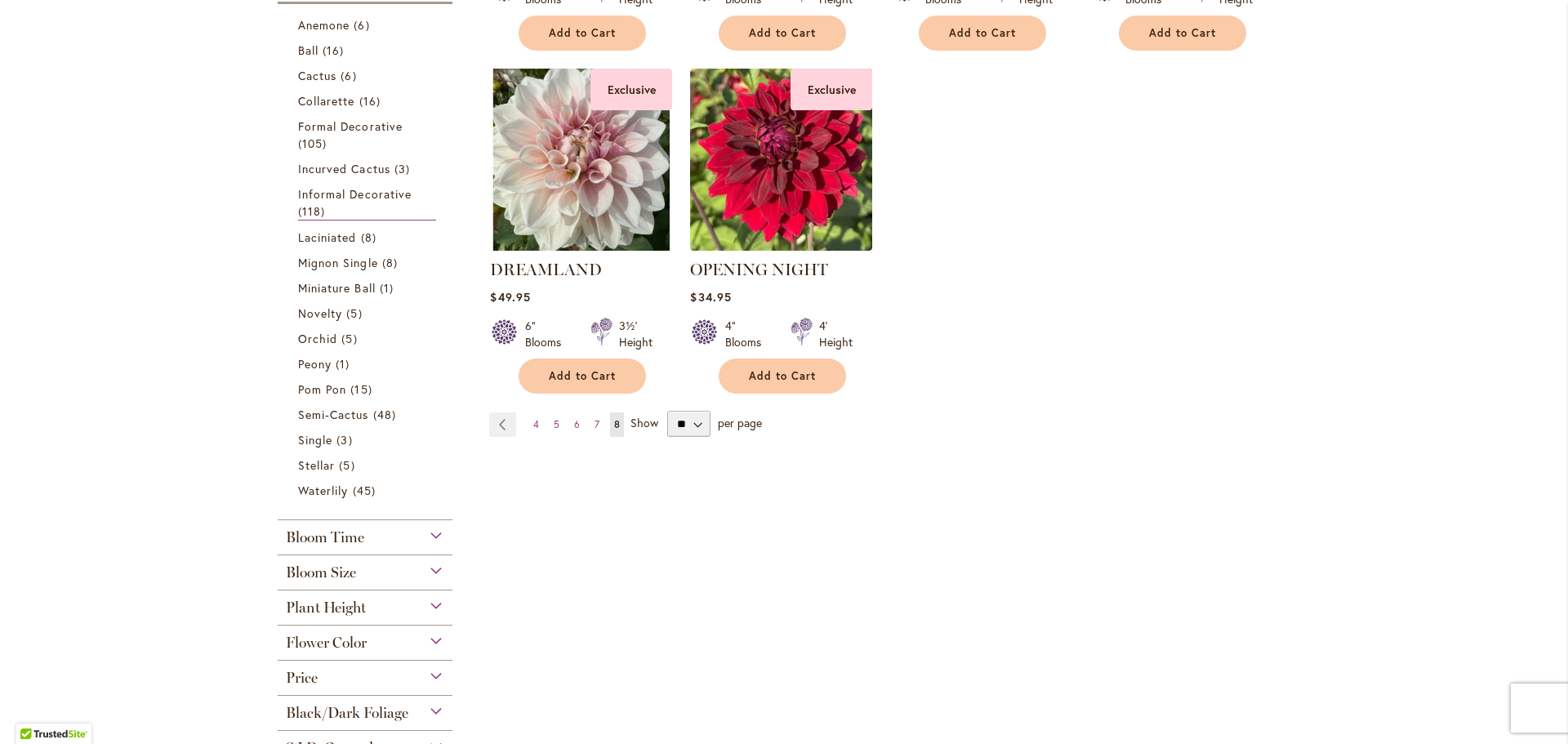
scroll to position [767, 0]
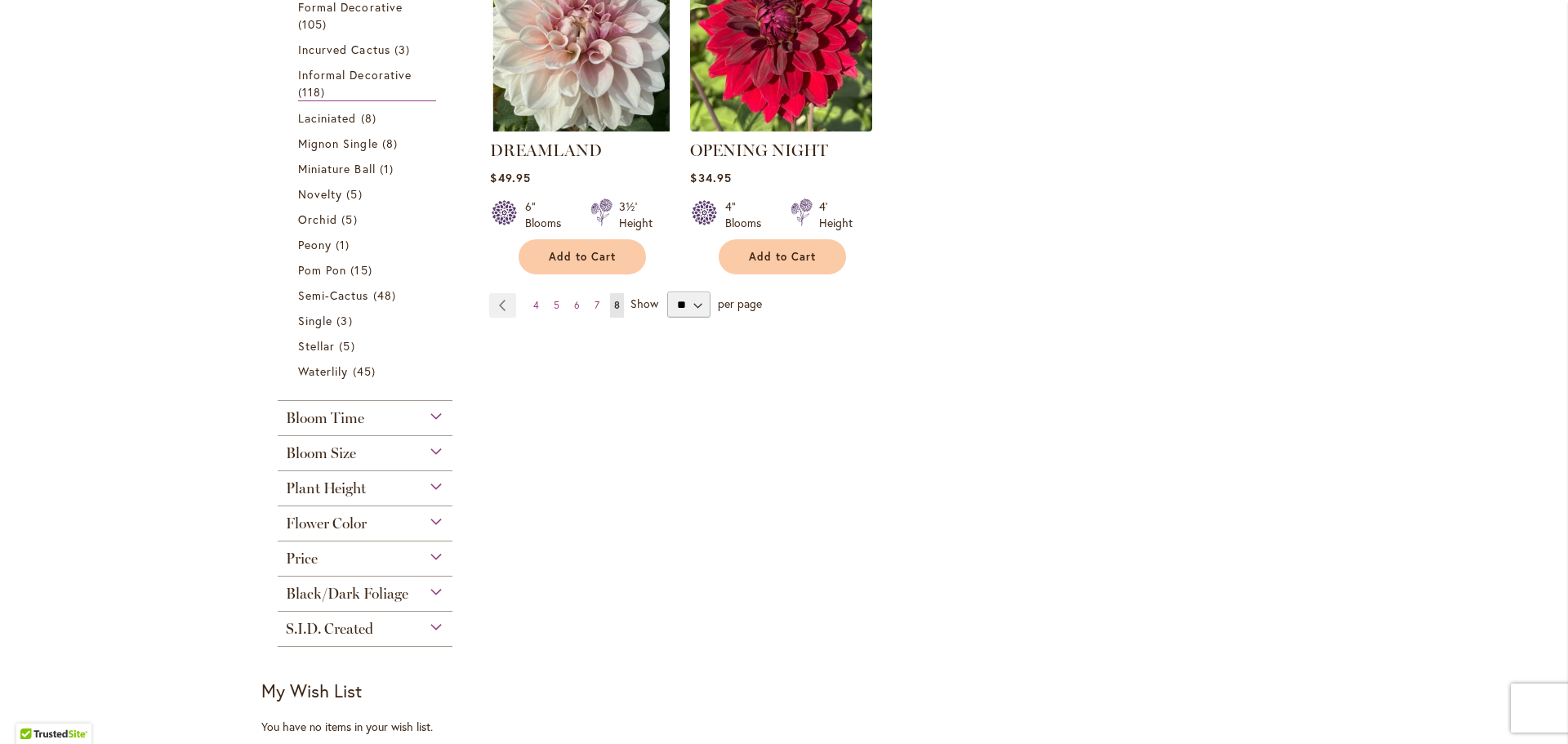
click at [426, 450] on div "Bloom Size" at bounding box center [365, 449] width 175 height 26
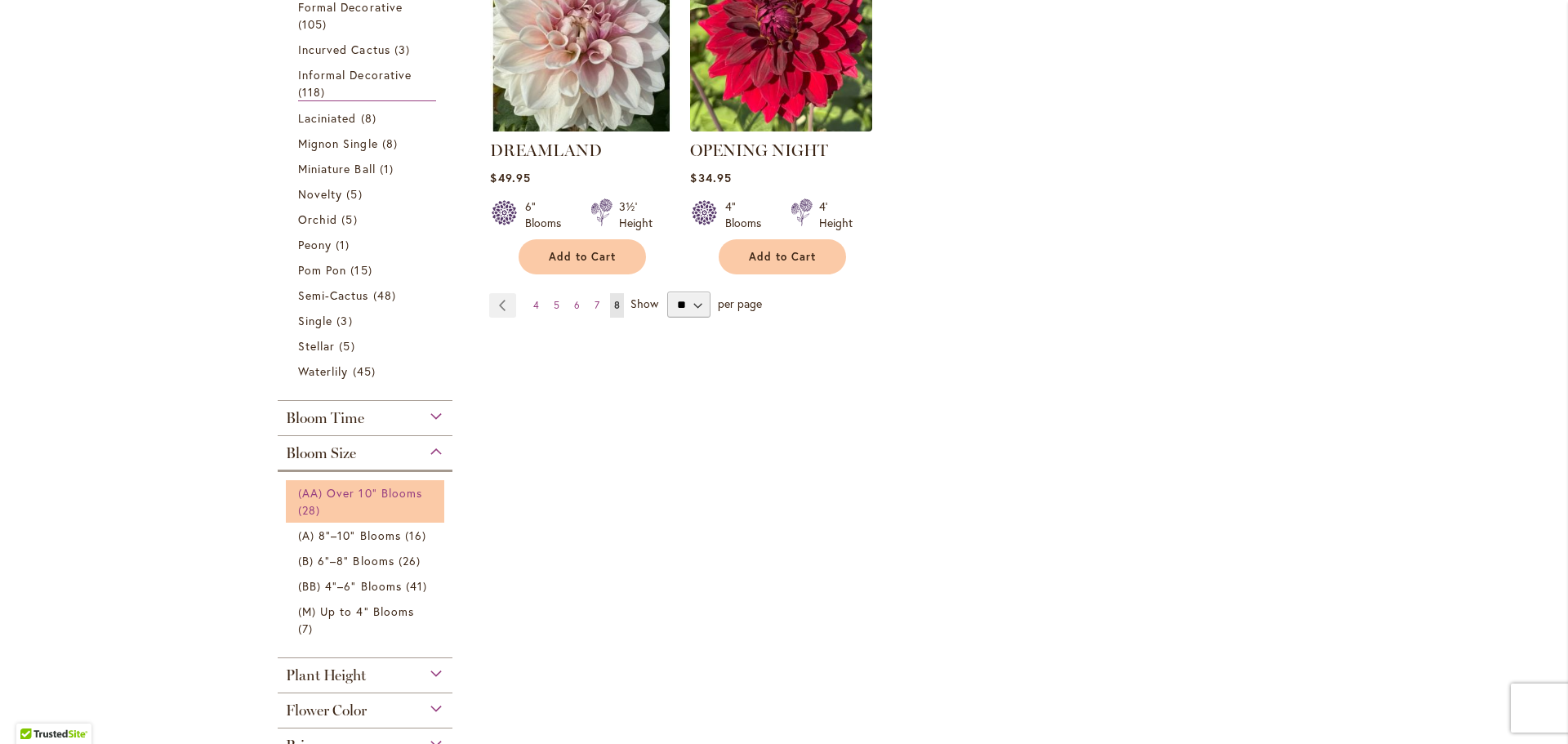
click at [401, 491] on span "(AA) Over 10" Blooms" at bounding box center [360, 493] width 124 height 15
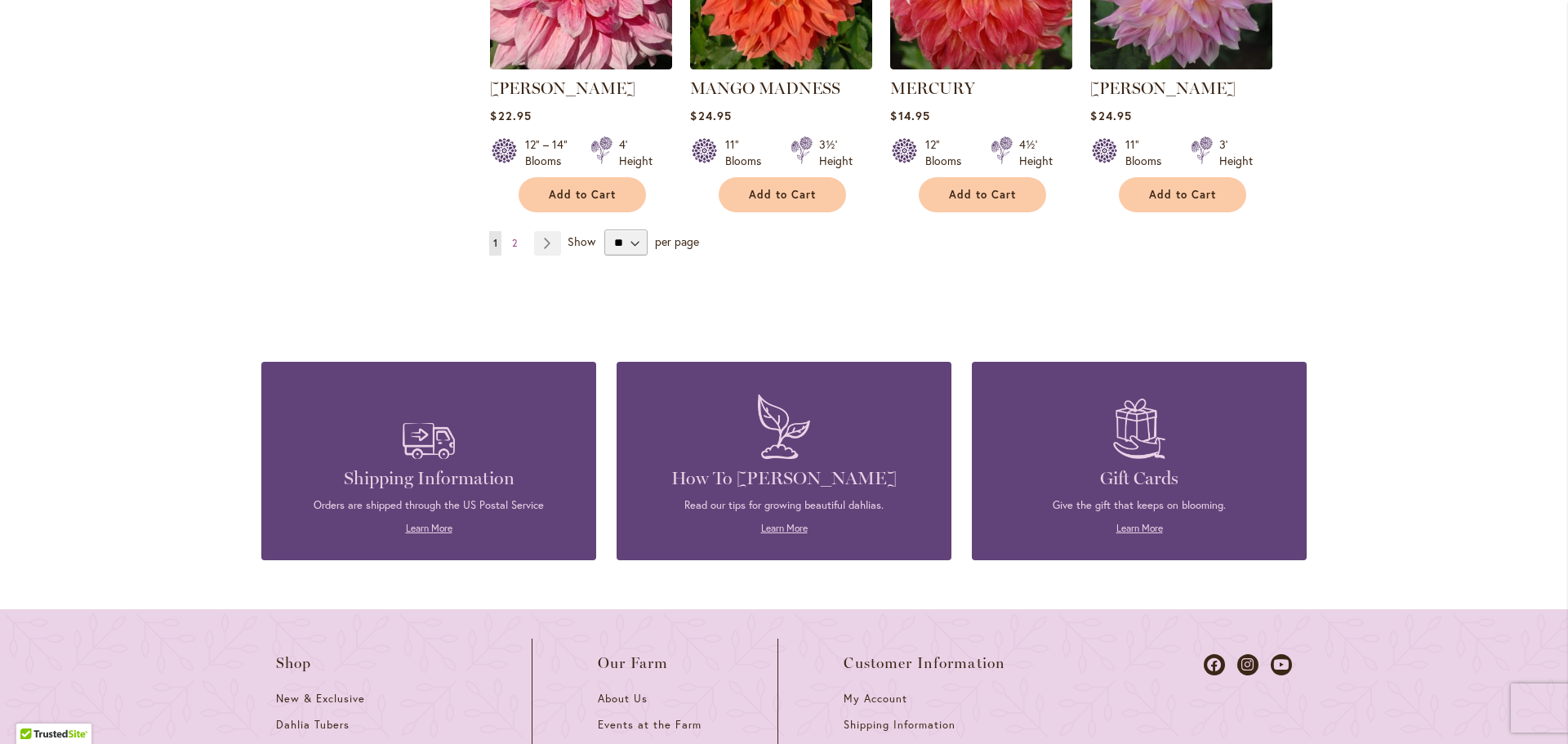
scroll to position [1552, 0]
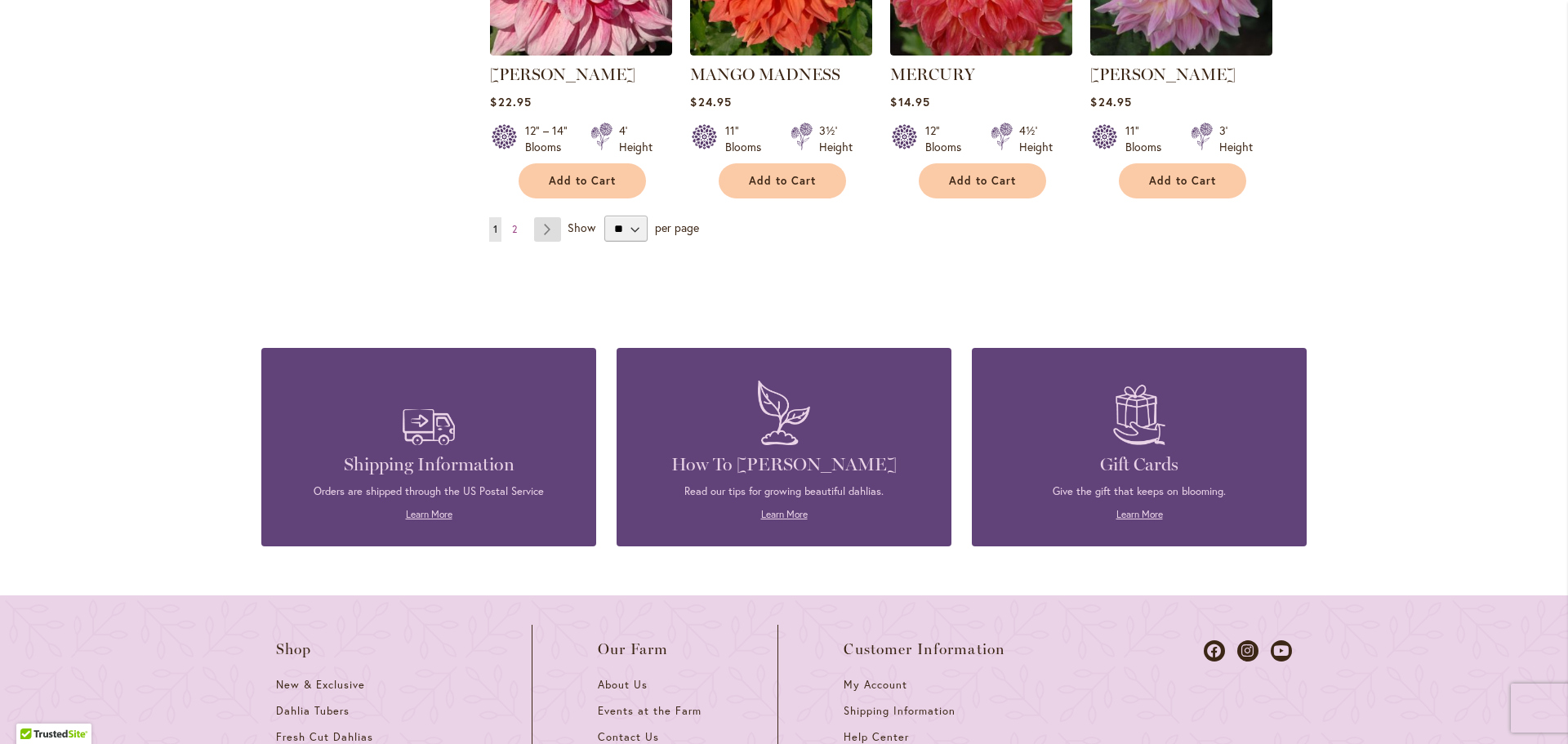
click at [546, 229] on link "Page Next" at bounding box center [548, 229] width 27 height 25
